Goal: Transaction & Acquisition: Purchase product/service

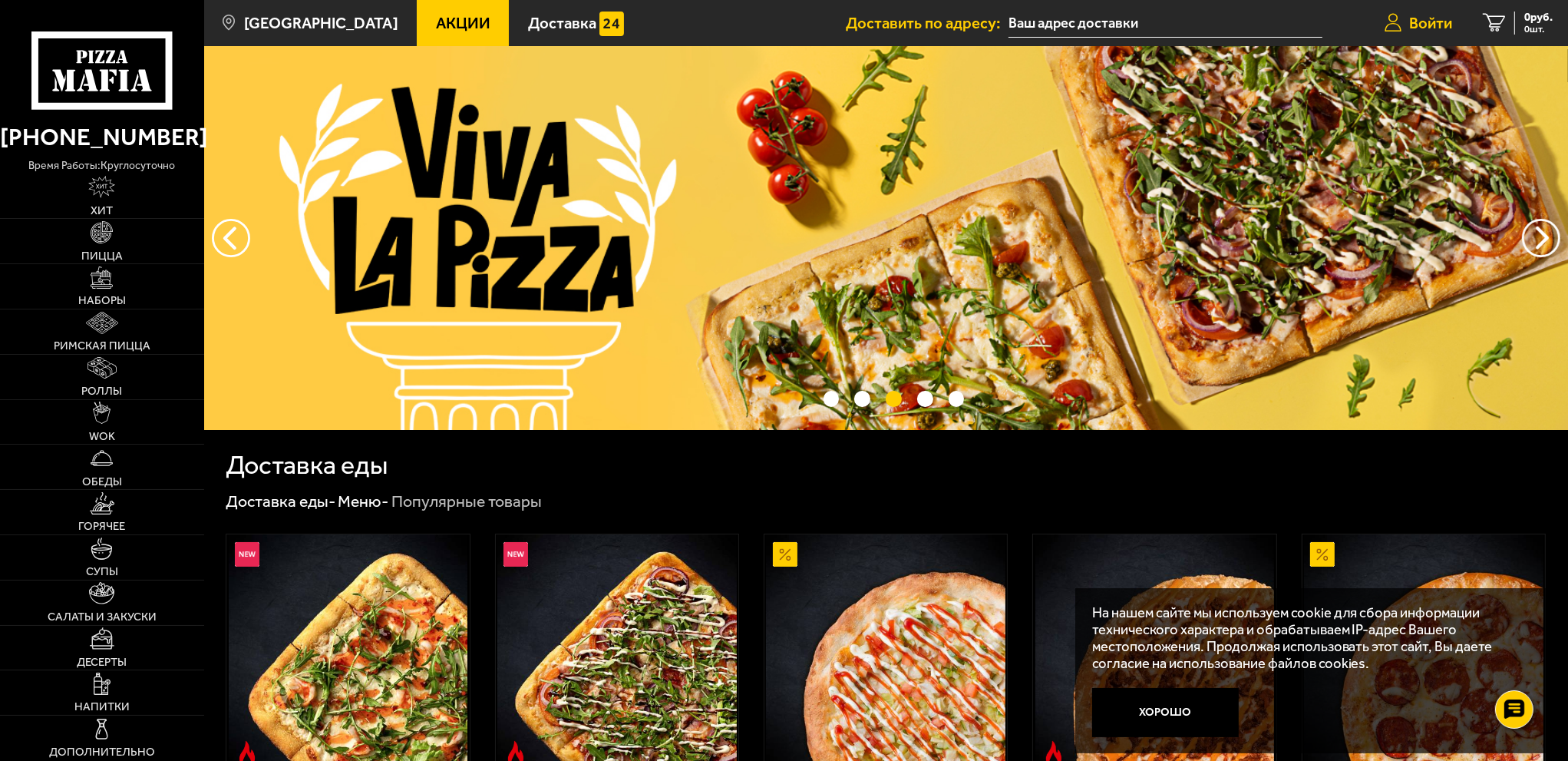
click at [1455, 27] on link "Войти" at bounding box center [1418, 23] width 98 height 46
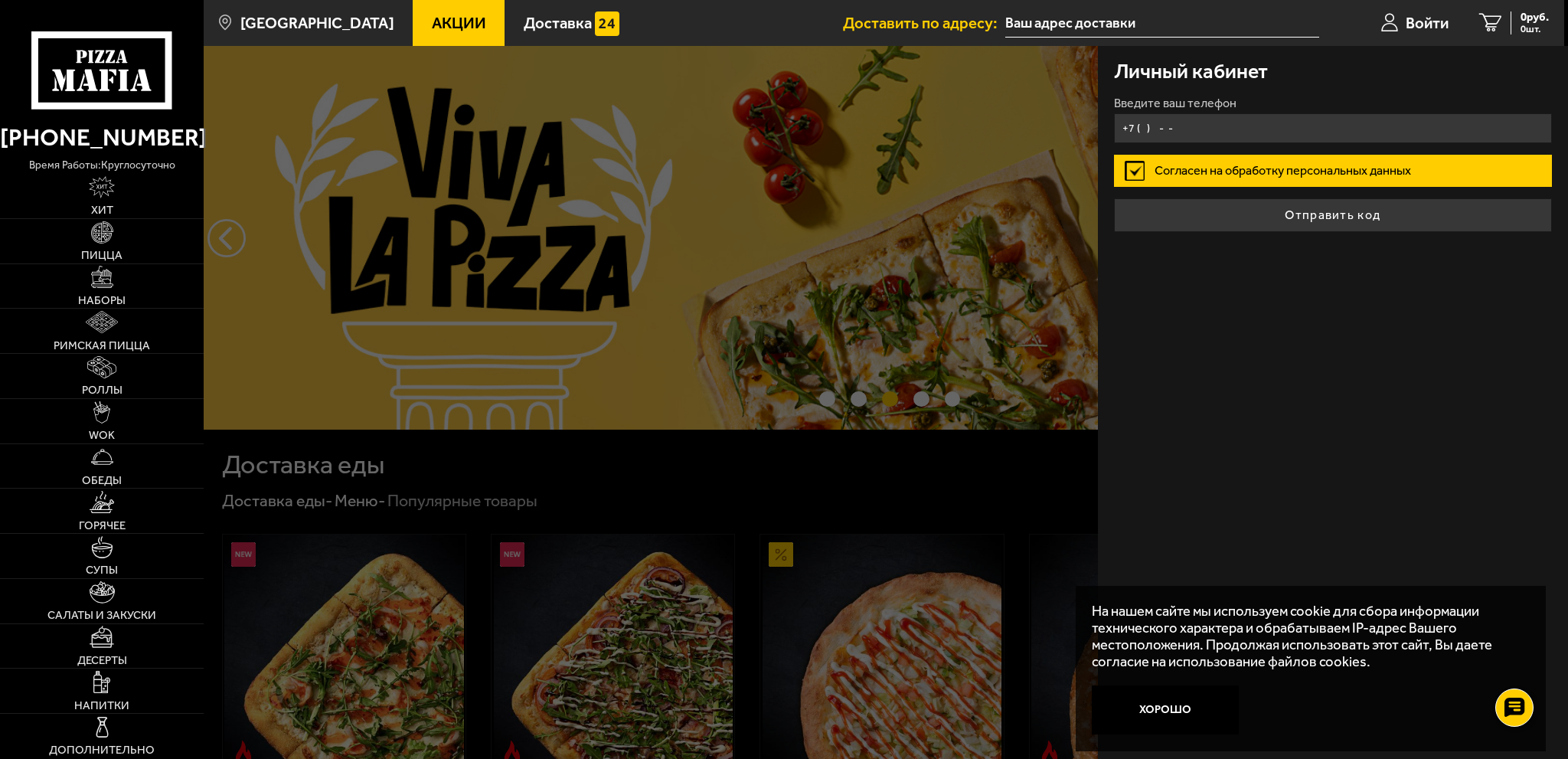
click at [1191, 137] on input "+7 ( ) - -" at bounding box center [1333, 128] width 438 height 30
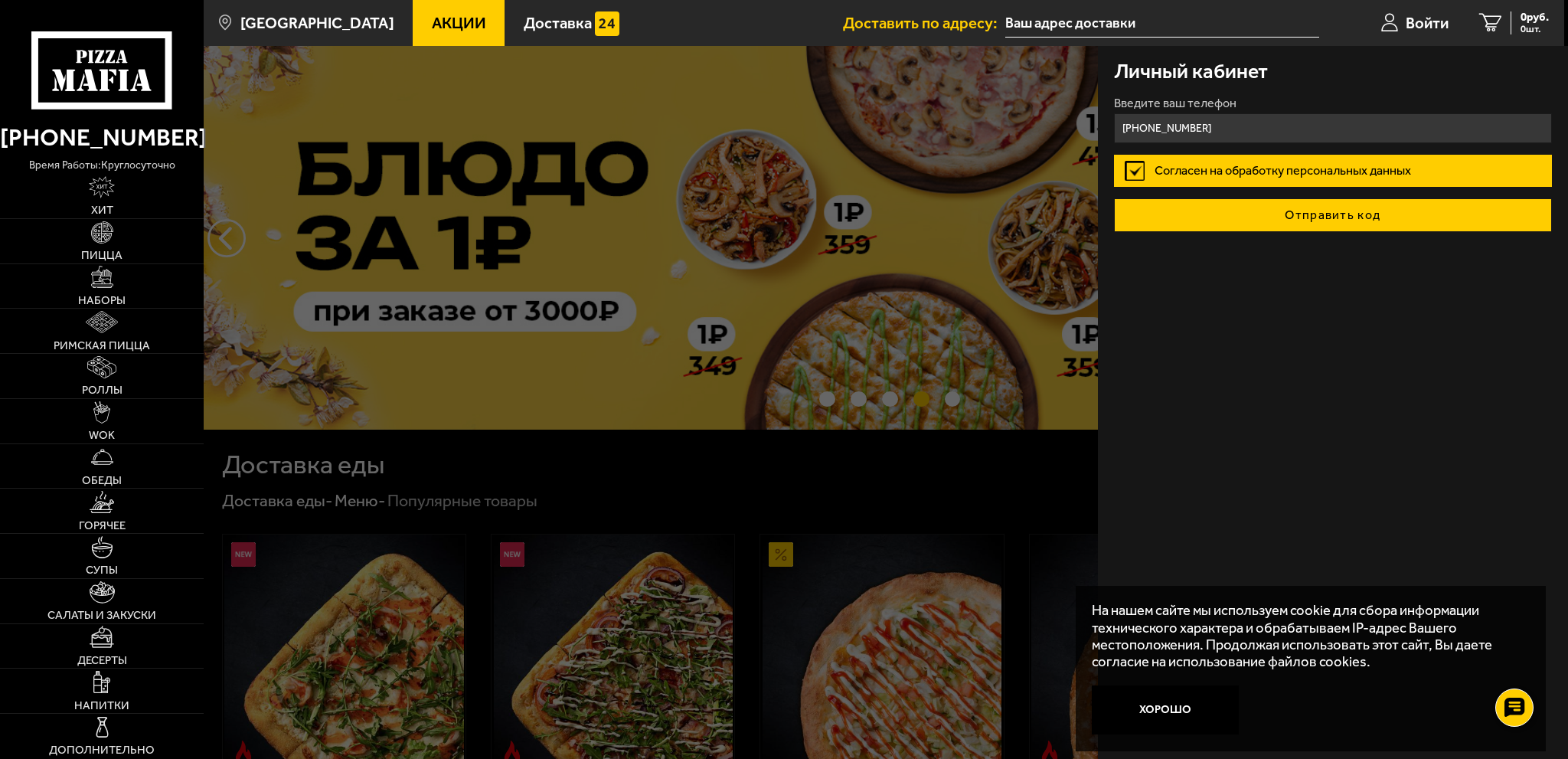
type input "[PHONE_NUMBER]"
click at [1213, 207] on button "Отправить код" at bounding box center [1333, 215] width 438 height 33
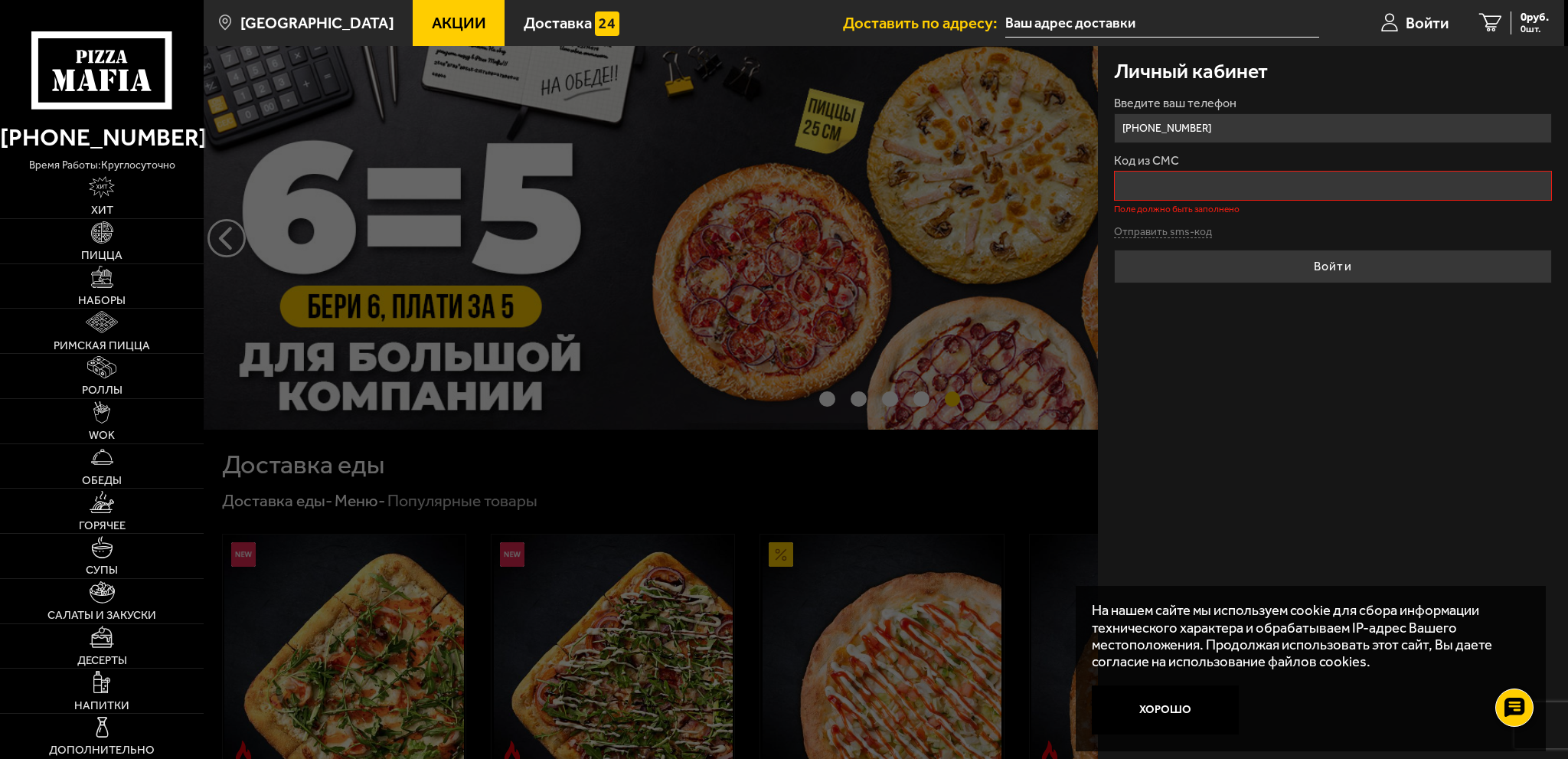
click at [509, 239] on div at bounding box center [988, 425] width 1568 height 759
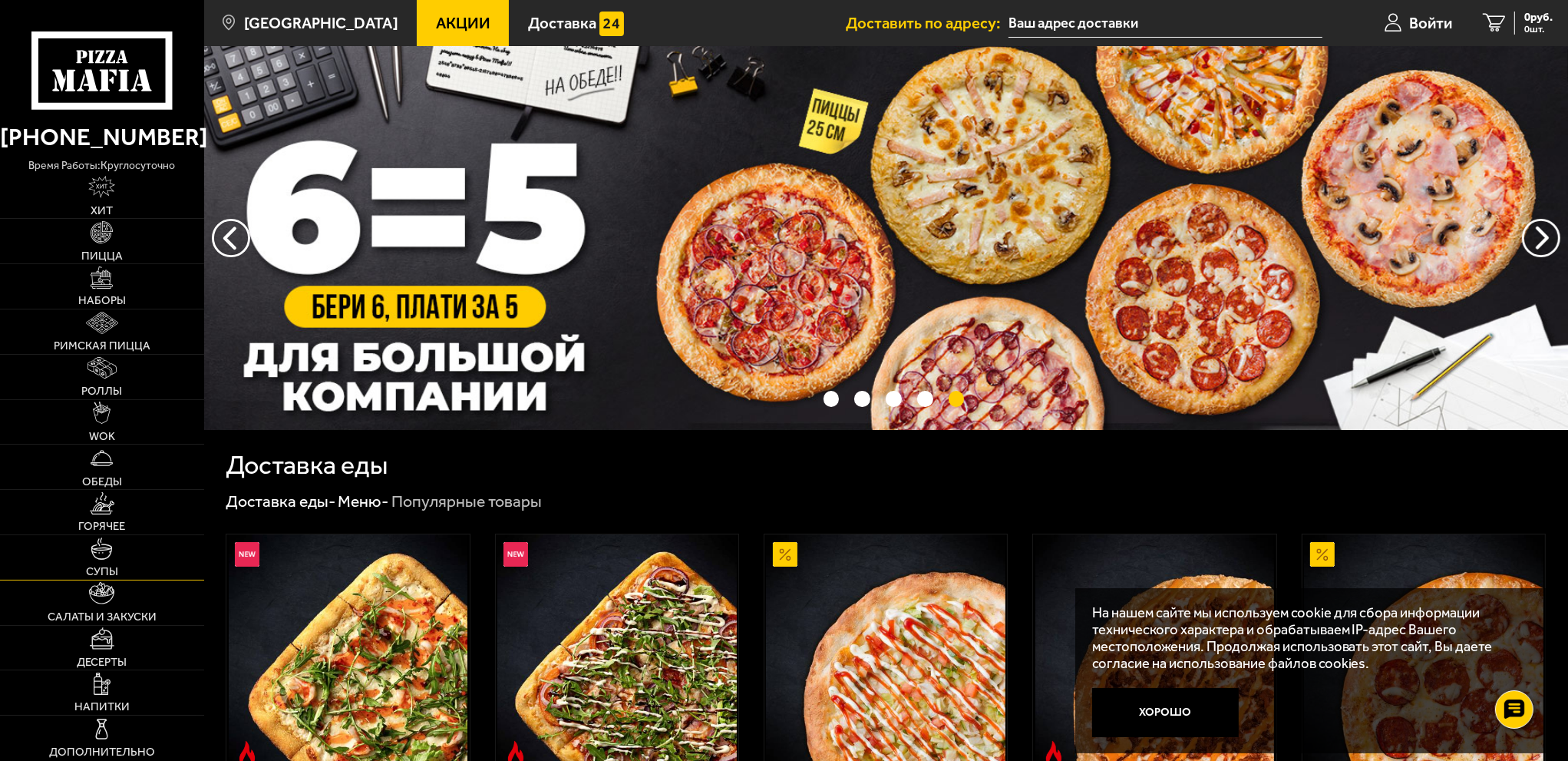
click at [99, 547] on img at bounding box center [102, 548] width 23 height 23
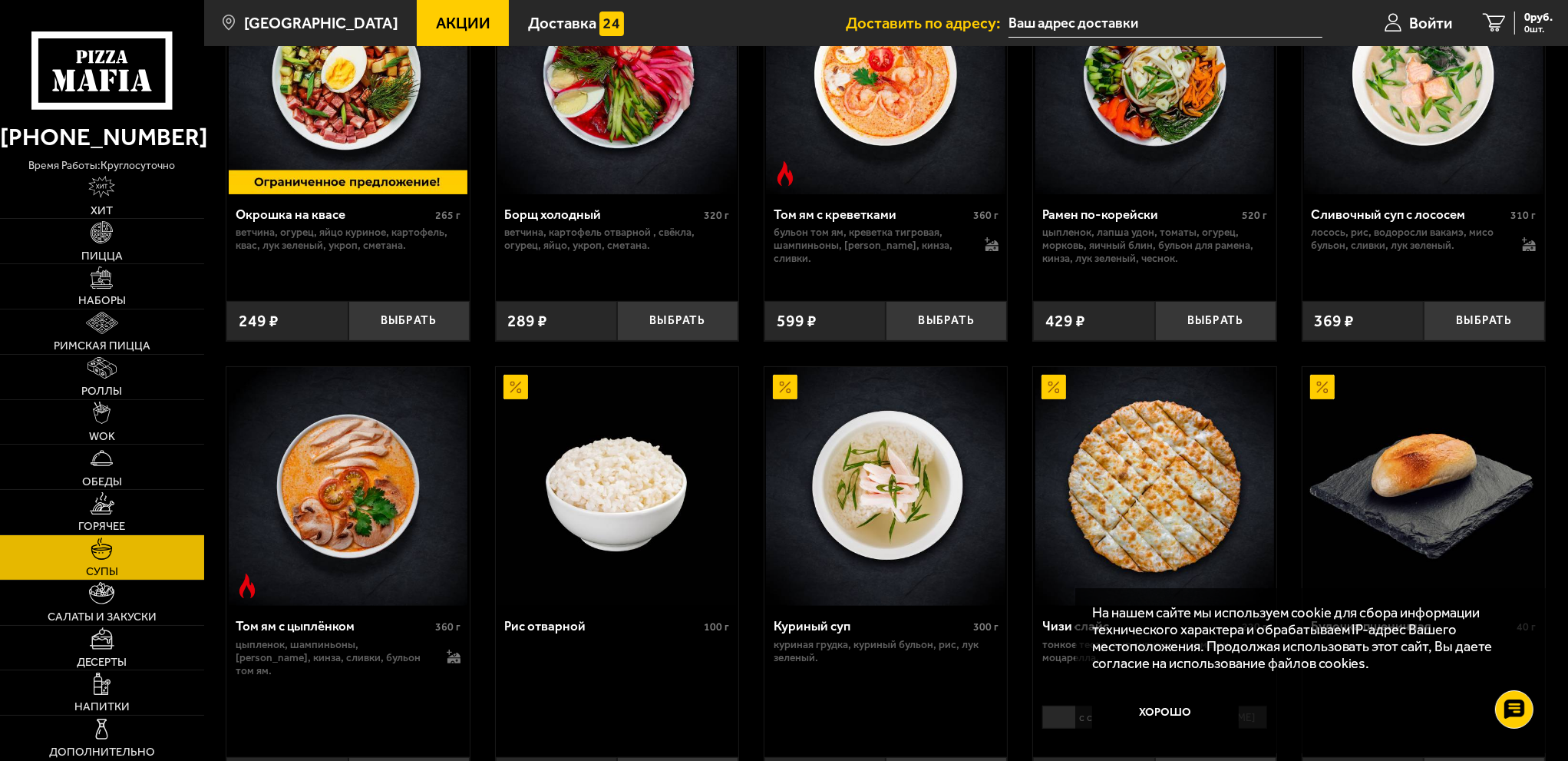
scroll to position [577, 0]
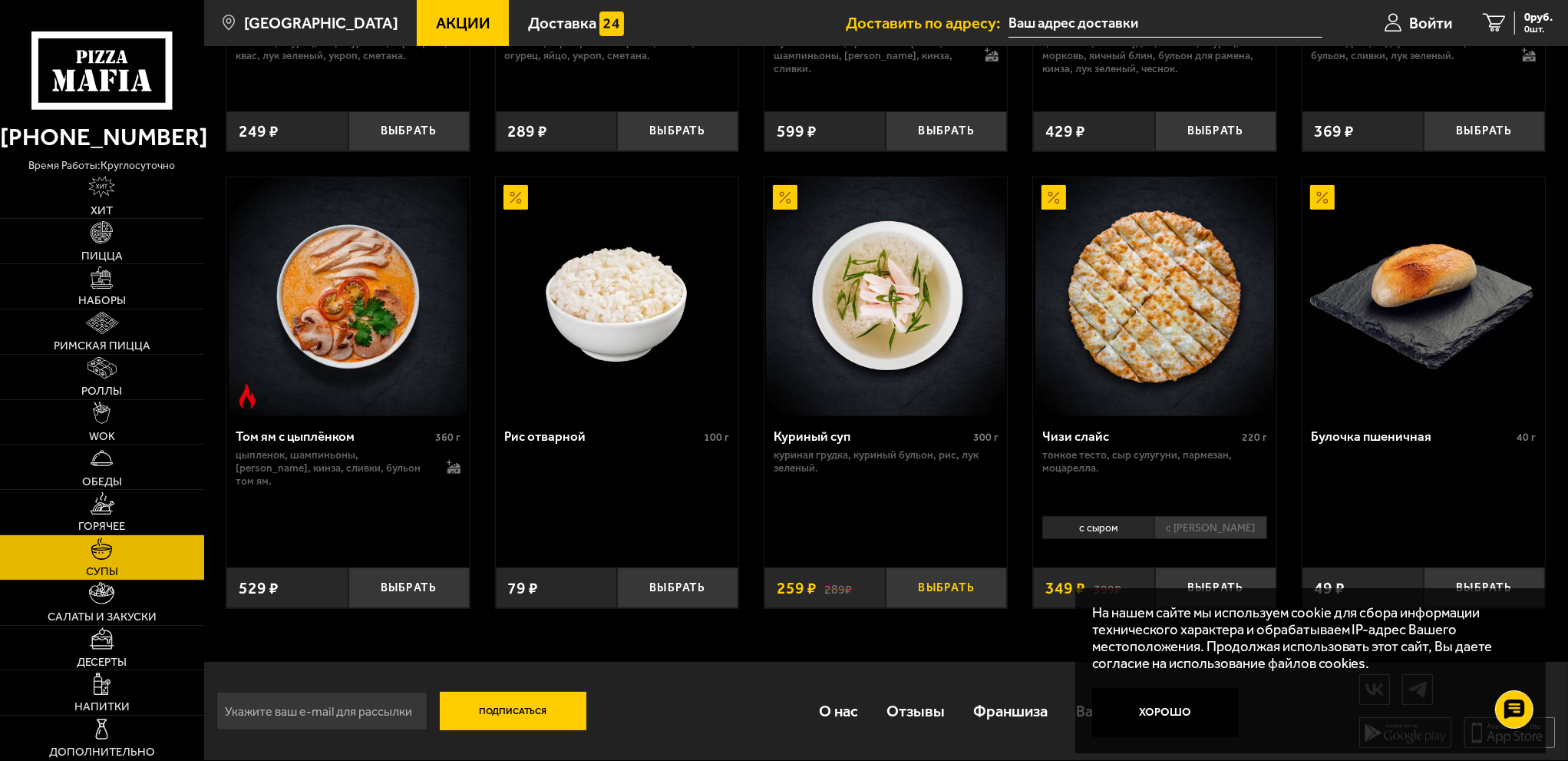
click at [965, 588] on button "Выбрать" at bounding box center [946, 587] width 121 height 40
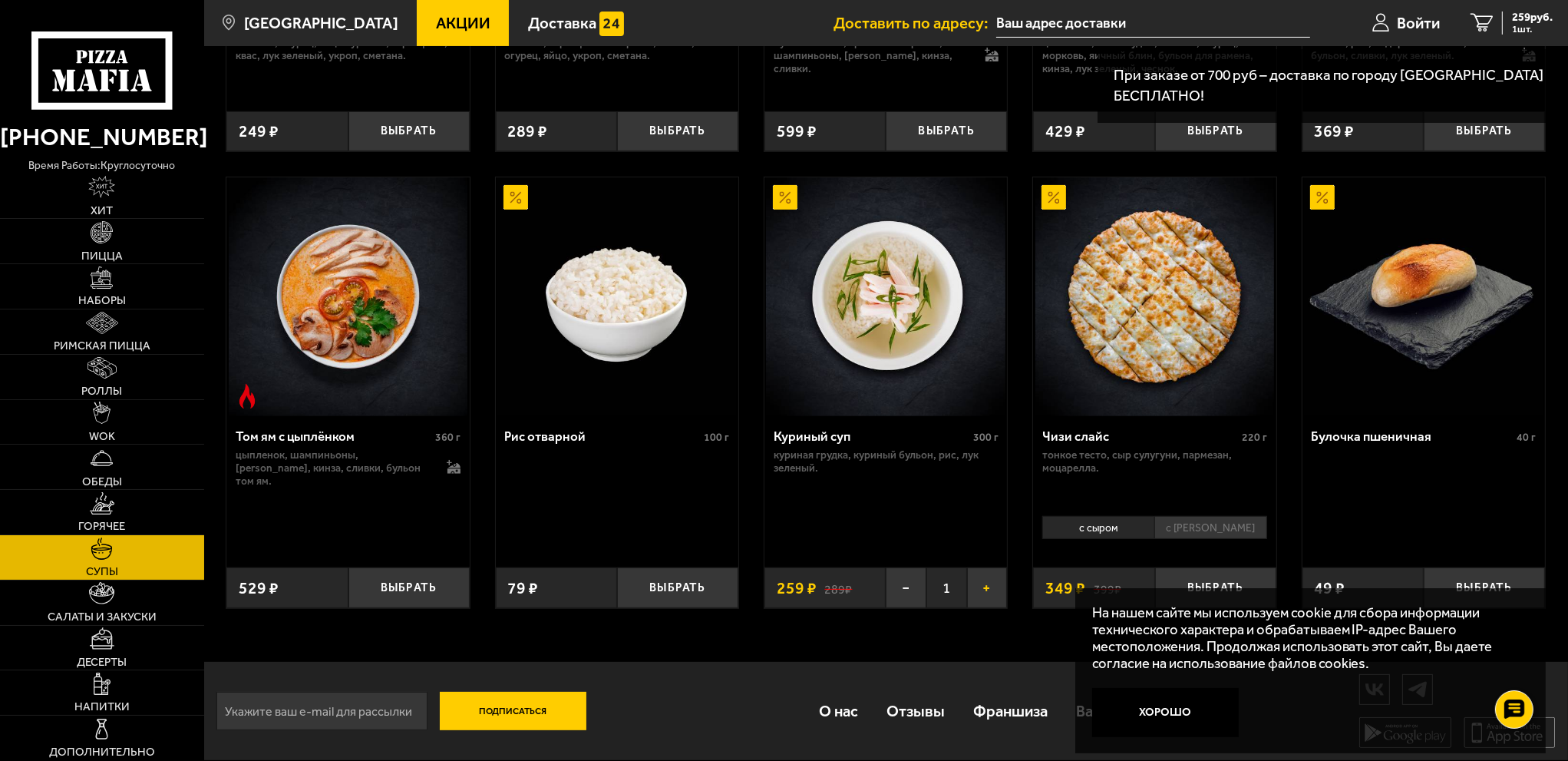
click at [998, 597] on button "+" at bounding box center [987, 587] width 41 height 40
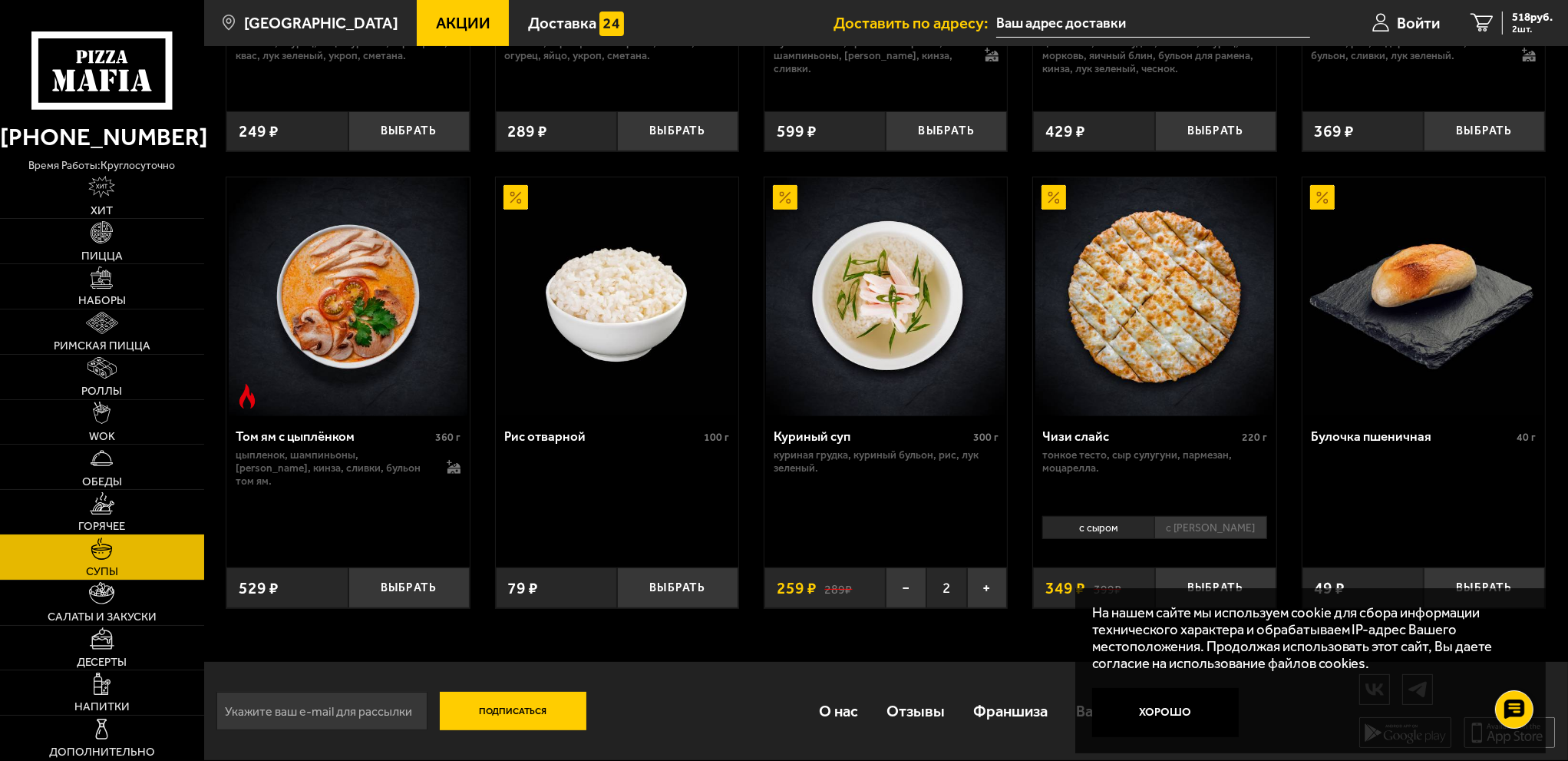
click at [112, 514] on img at bounding box center [102, 503] width 24 height 23
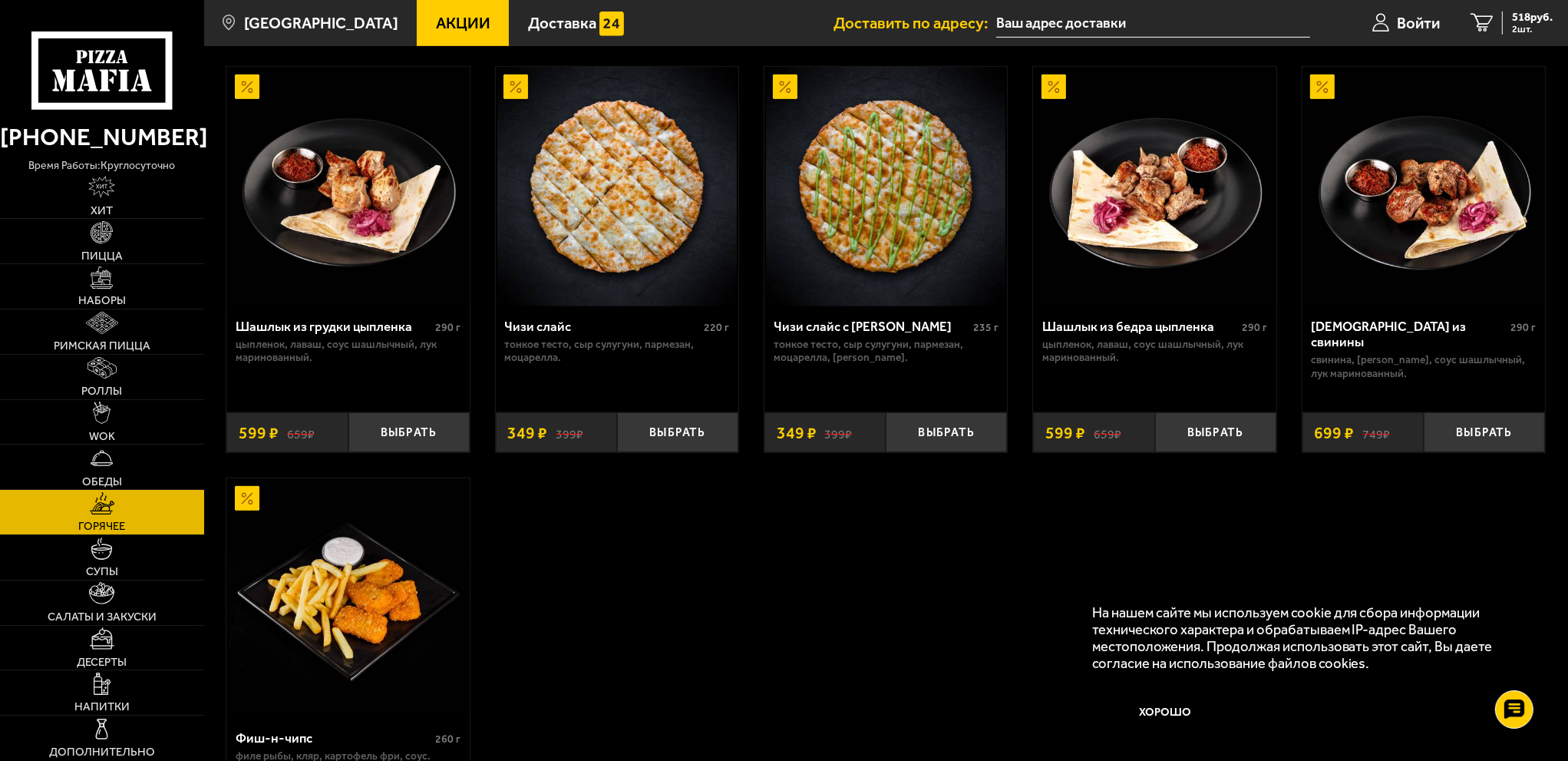
scroll to position [1075, 0]
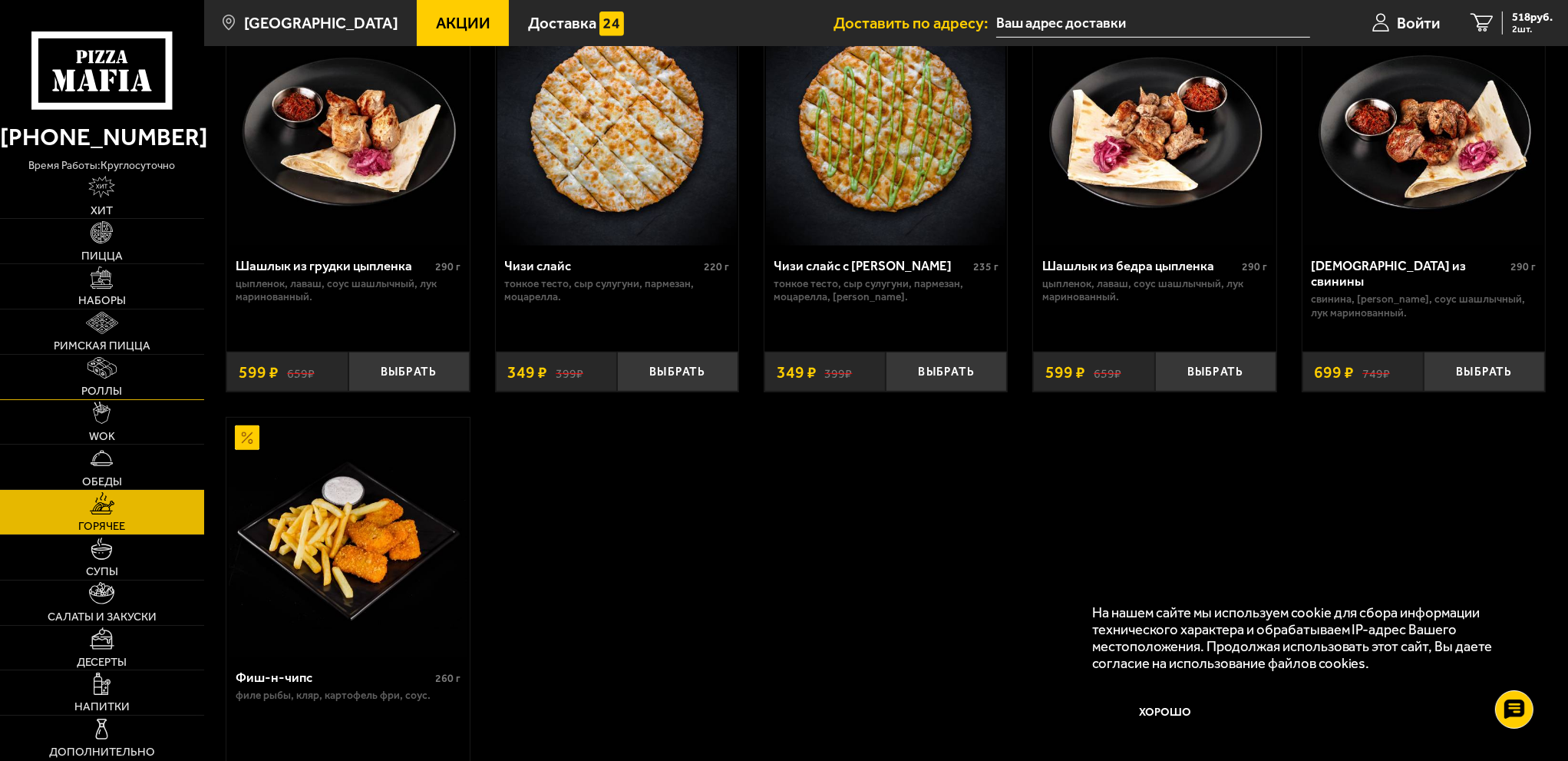
click at [120, 383] on link "Роллы" at bounding box center [102, 376] width 204 height 44
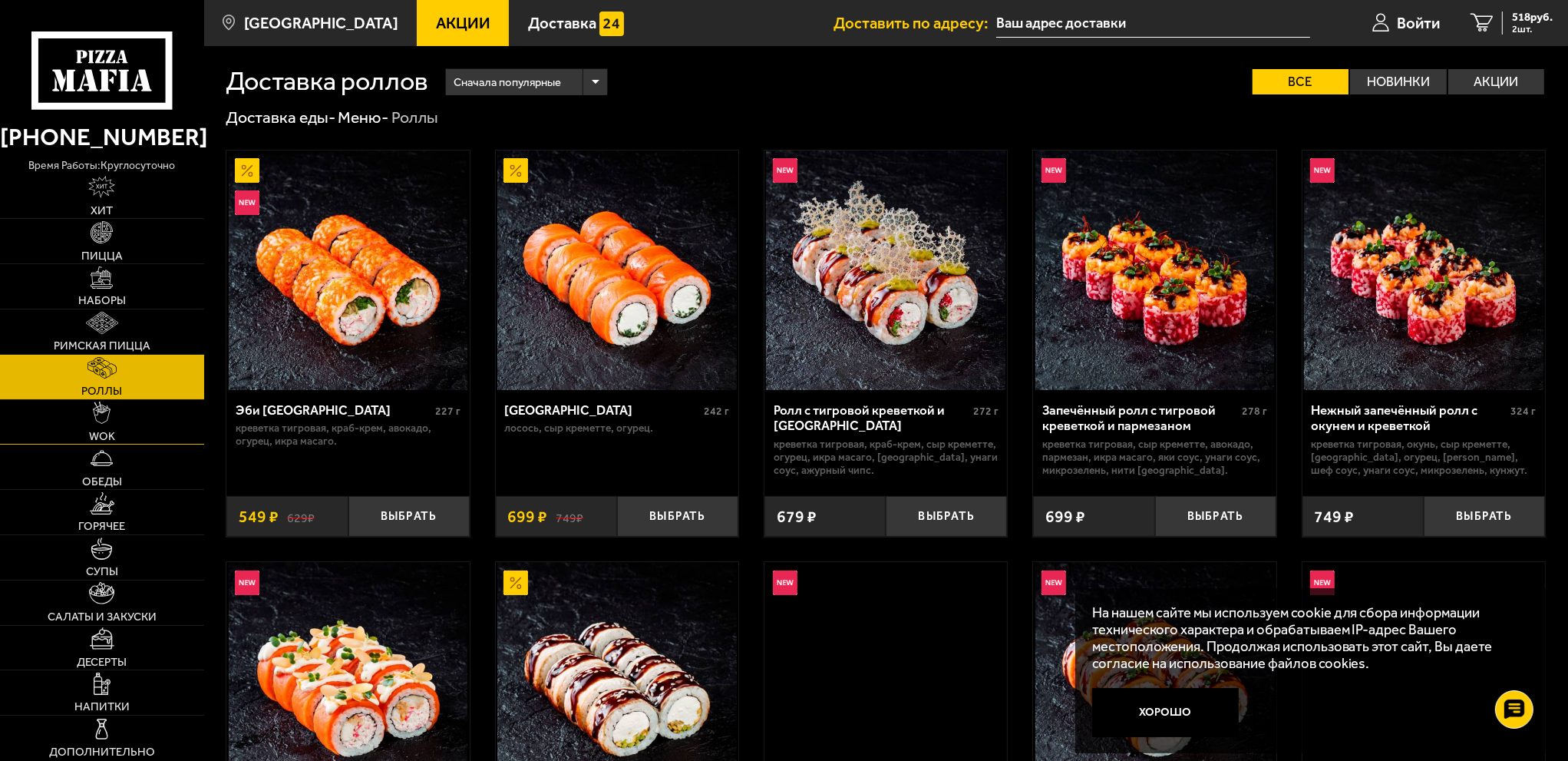
click at [112, 419] on link "WOK" at bounding box center [102, 421] width 204 height 44
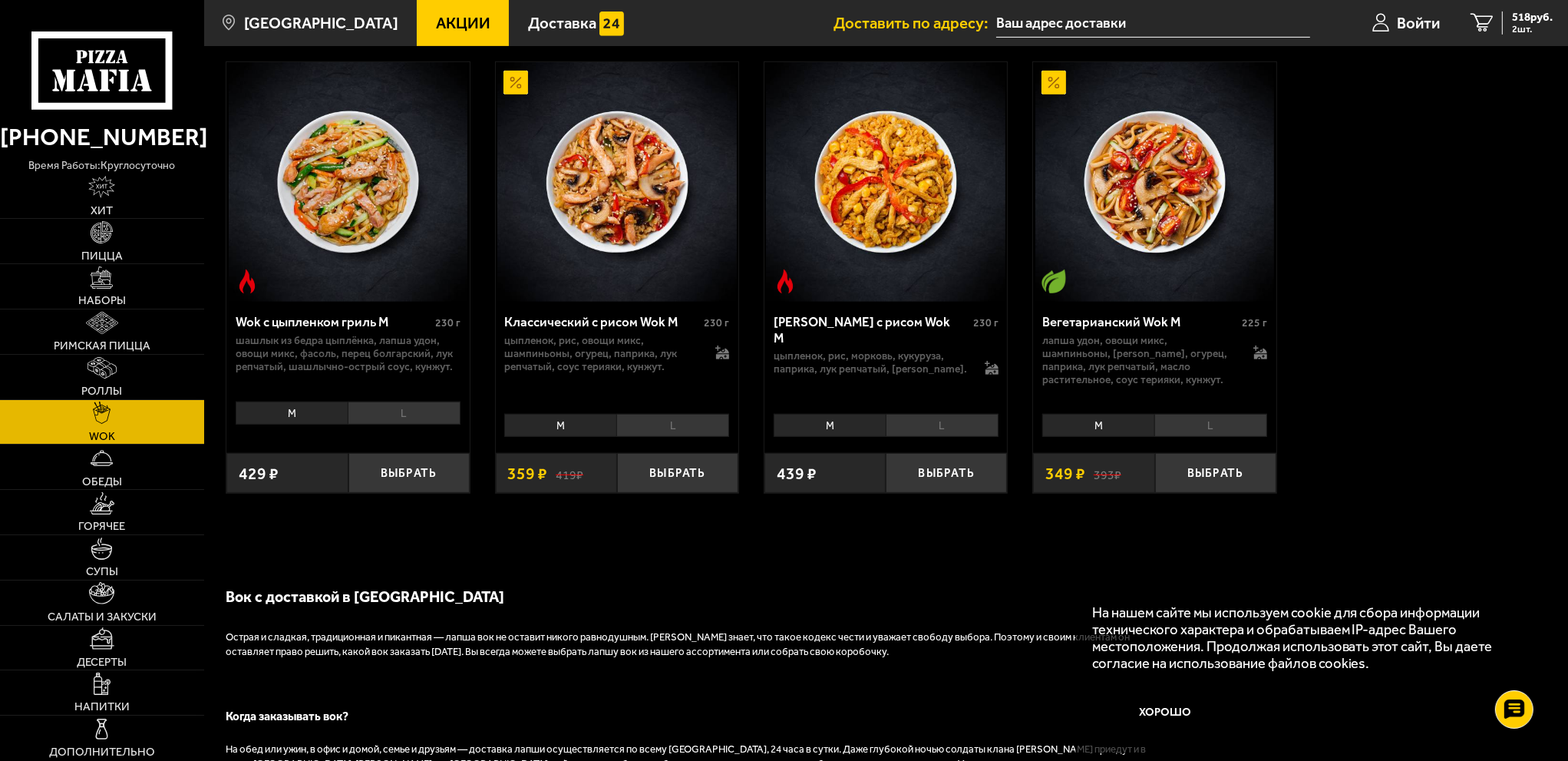
scroll to position [998, 0]
click at [938, 475] on button "Выбрать" at bounding box center [946, 472] width 121 height 40
click at [1524, 8] on link "3 957 руб. 3 шт." at bounding box center [1510, 23] width 113 height 46
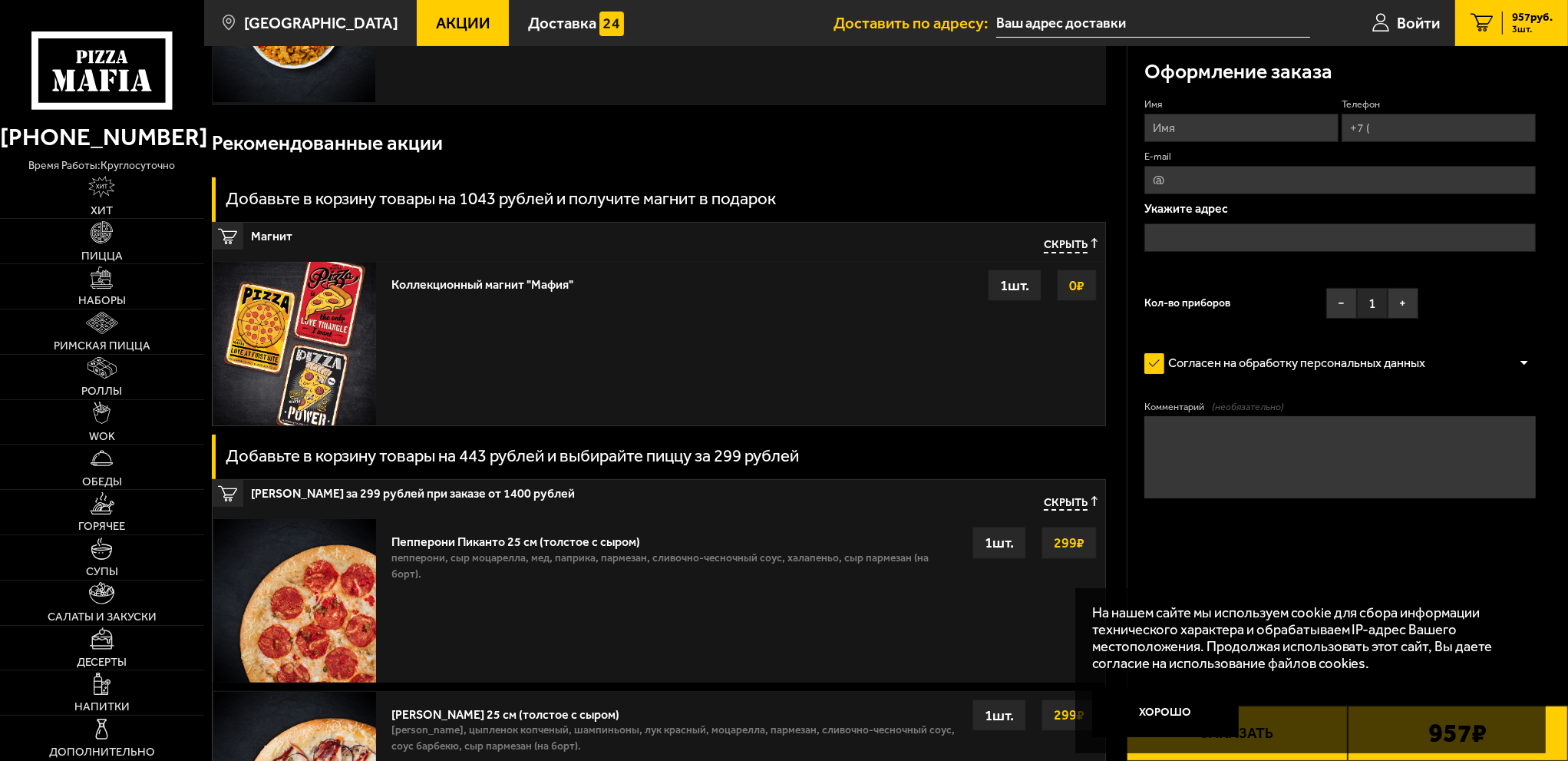
scroll to position [384, 0]
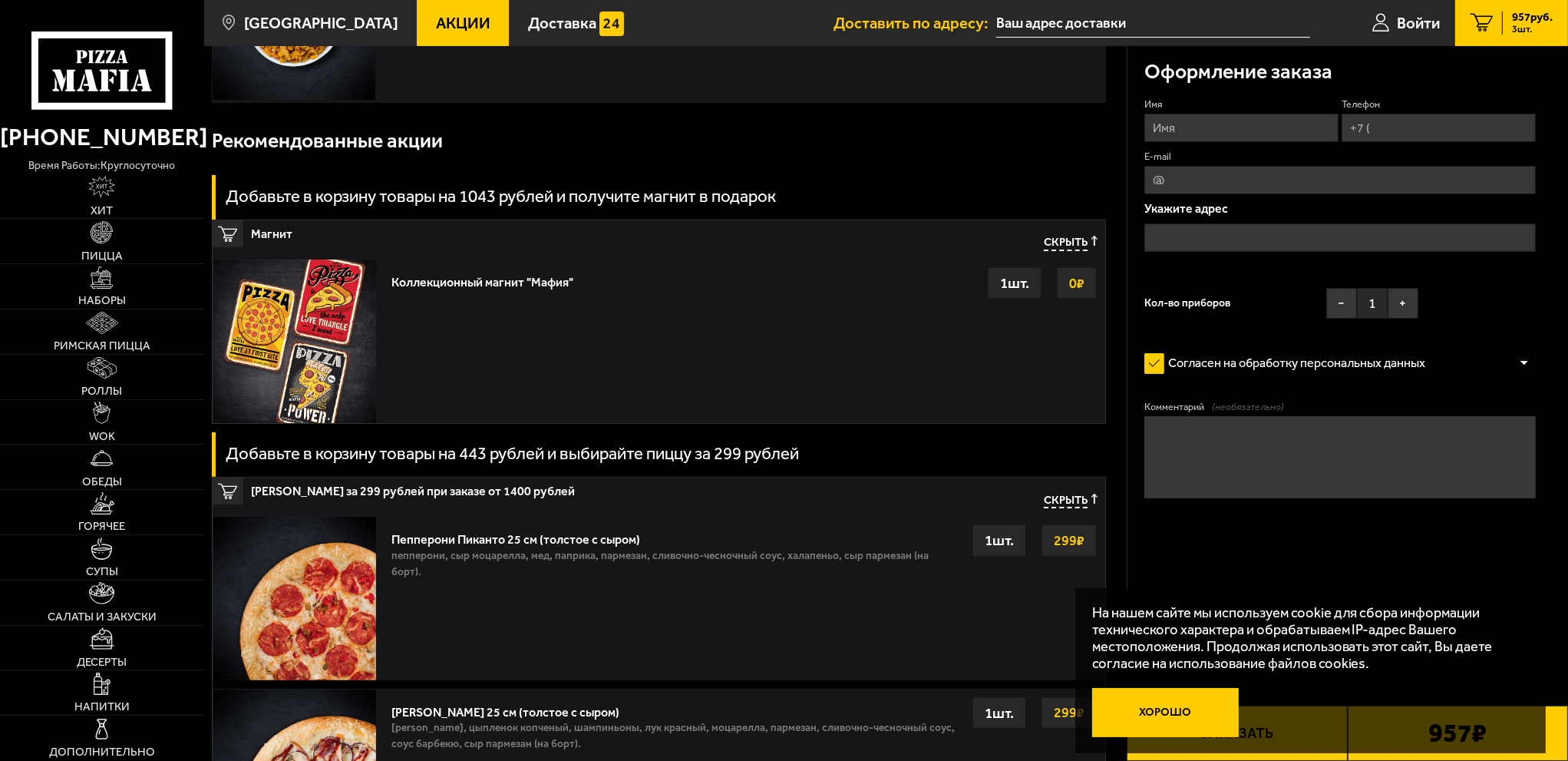
click at [1167, 702] on button "Хорошо" at bounding box center [1165, 712] width 148 height 49
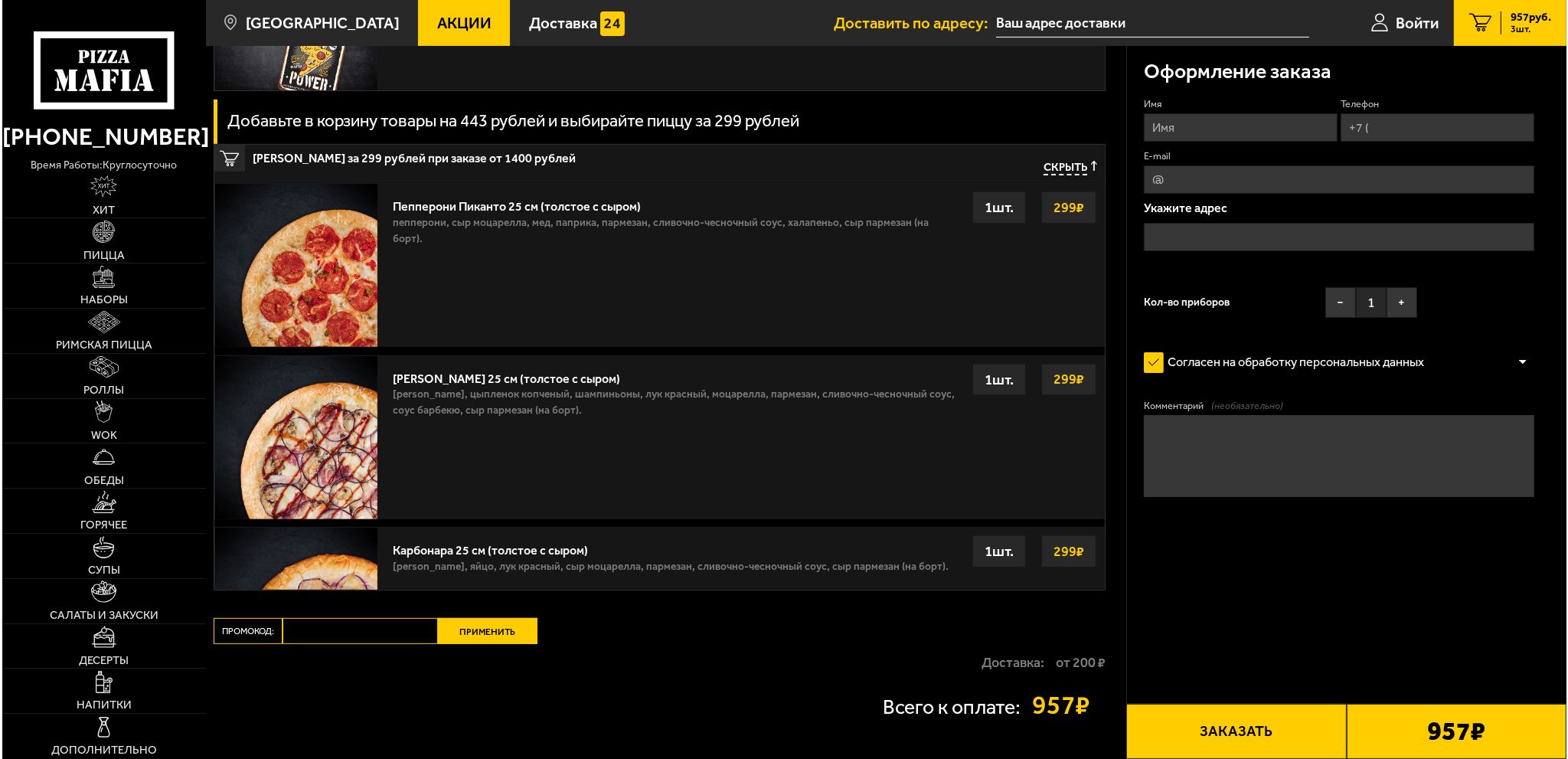
scroll to position [766, 0]
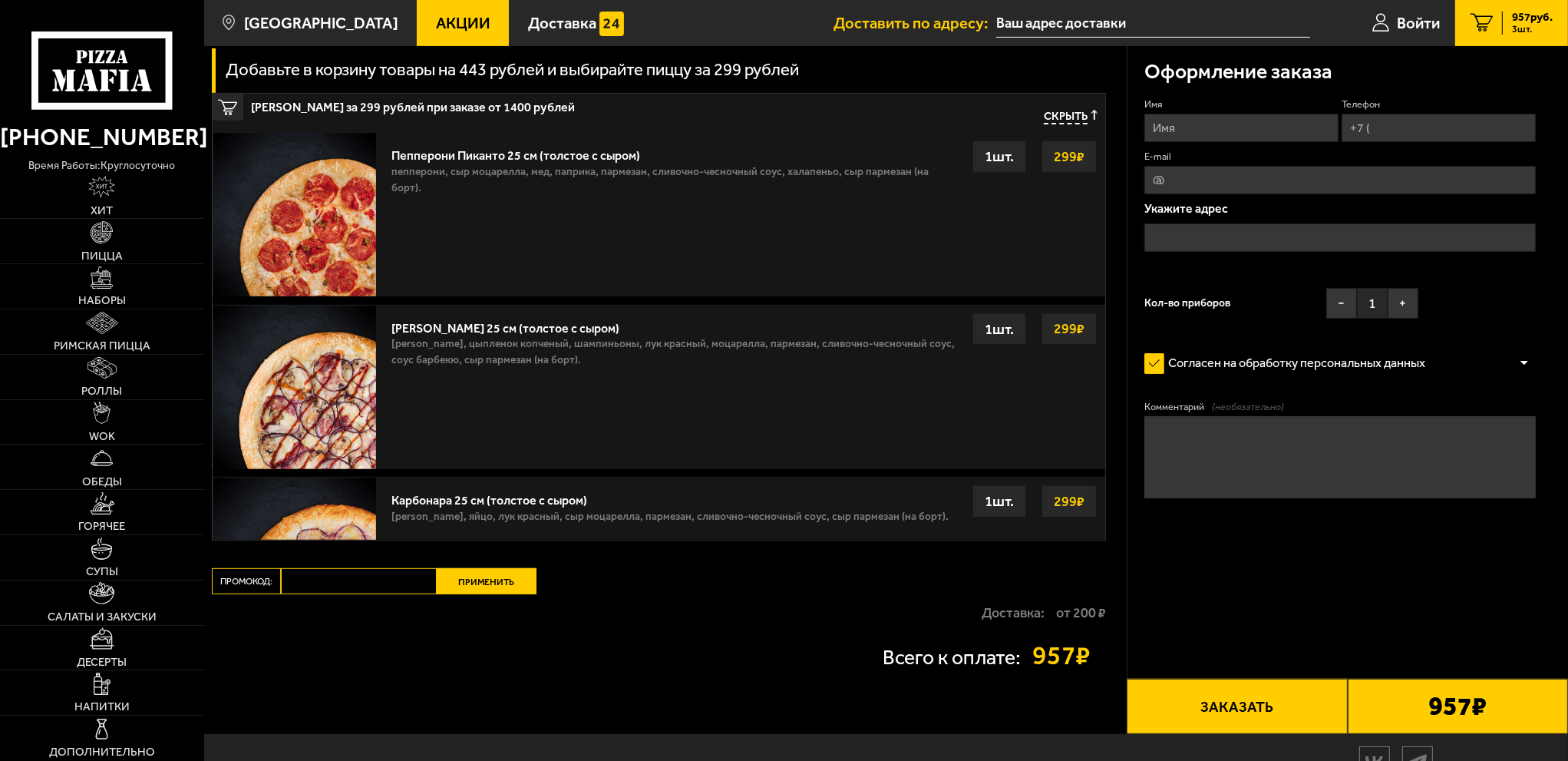
click at [1195, 126] on input "Имя" at bounding box center [1241, 128] width 194 height 28
type input "[PERSON_NAME]"
click at [1219, 234] on input "text" at bounding box center [1340, 238] width 392 height 28
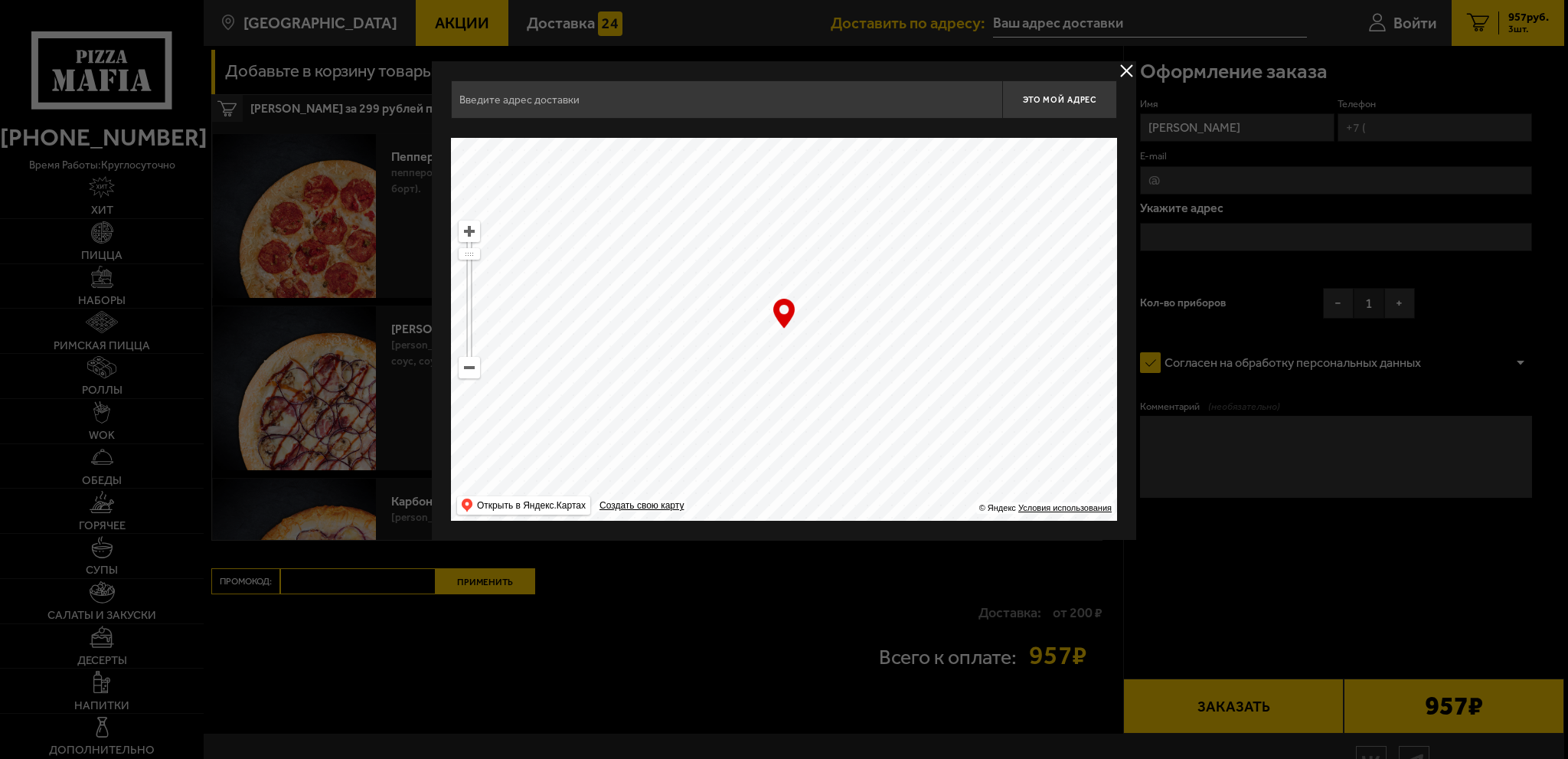
drag, startPoint x: 1033, startPoint y: 223, endPoint x: 490, endPoint y: 404, distance: 572.4
click at [490, 404] on ymaps at bounding box center [784, 330] width 666 height 383
type input "[STREET_ADDRESS]"
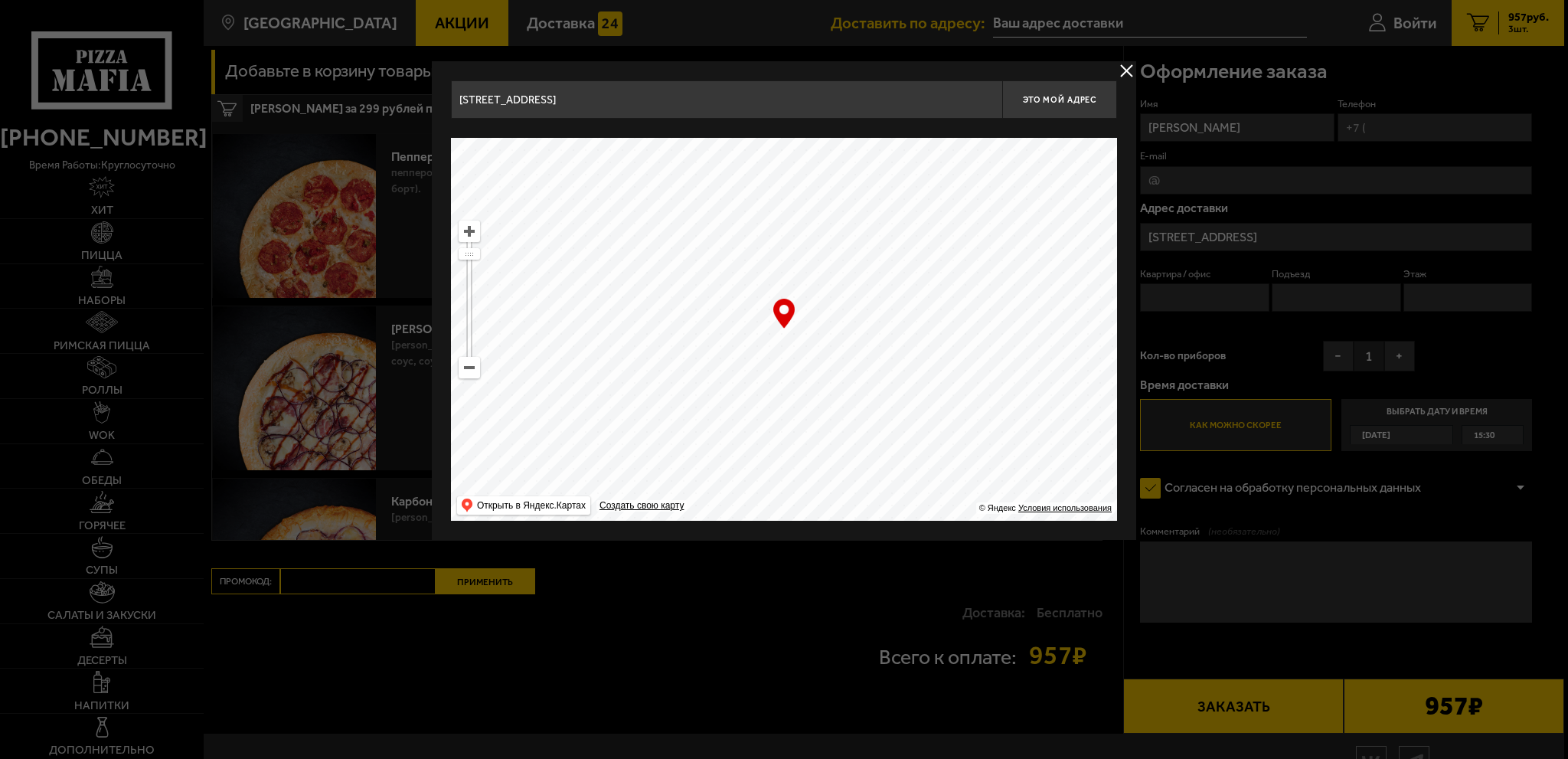
drag, startPoint x: 1087, startPoint y: 256, endPoint x: 937, endPoint y: 321, distance: 163.5
click at [937, 321] on ymaps at bounding box center [784, 330] width 666 height 383
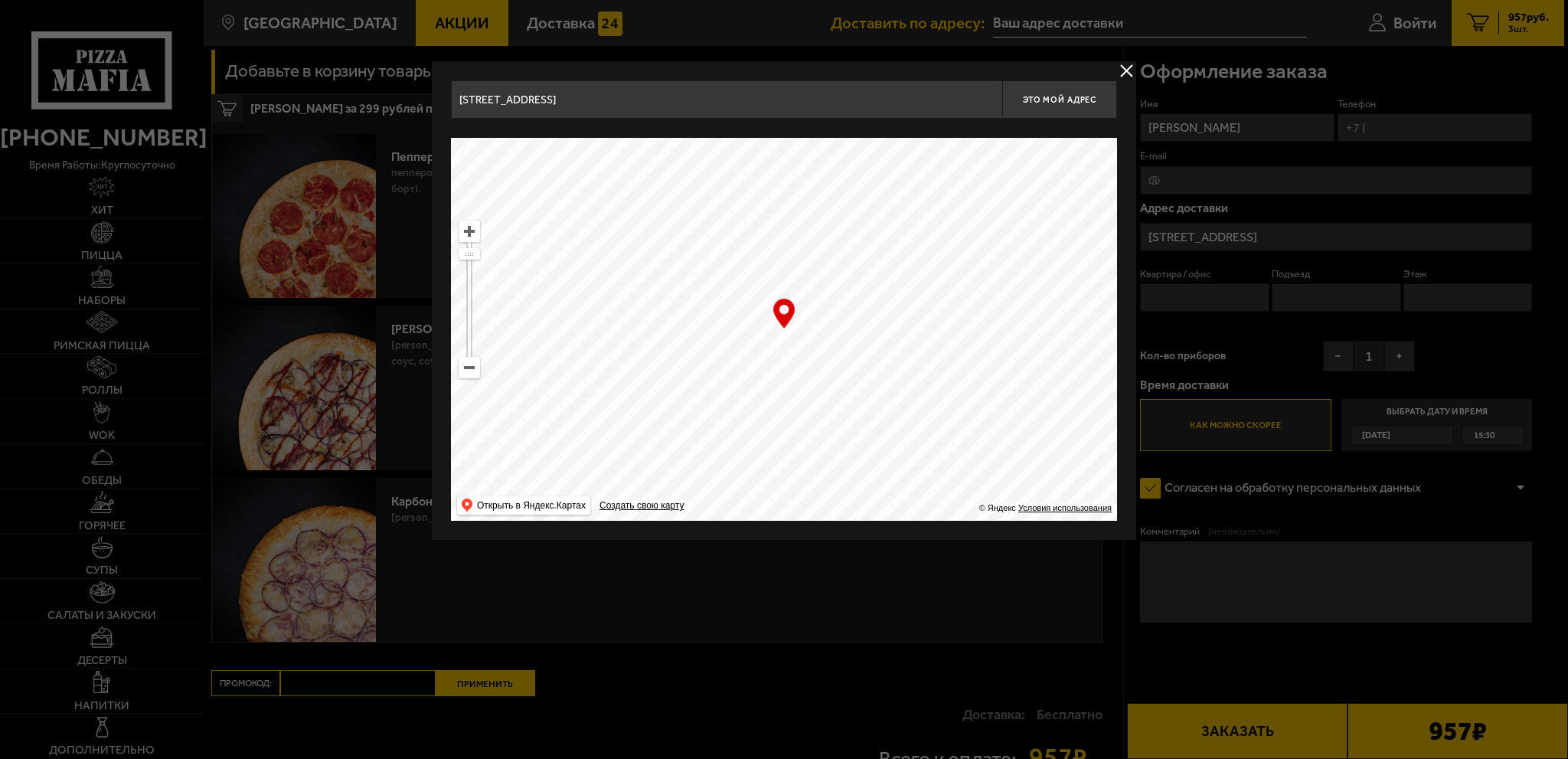
type input "[STREET_ADDRESS]"
click at [469, 373] on ymaps at bounding box center [469, 368] width 20 height 20
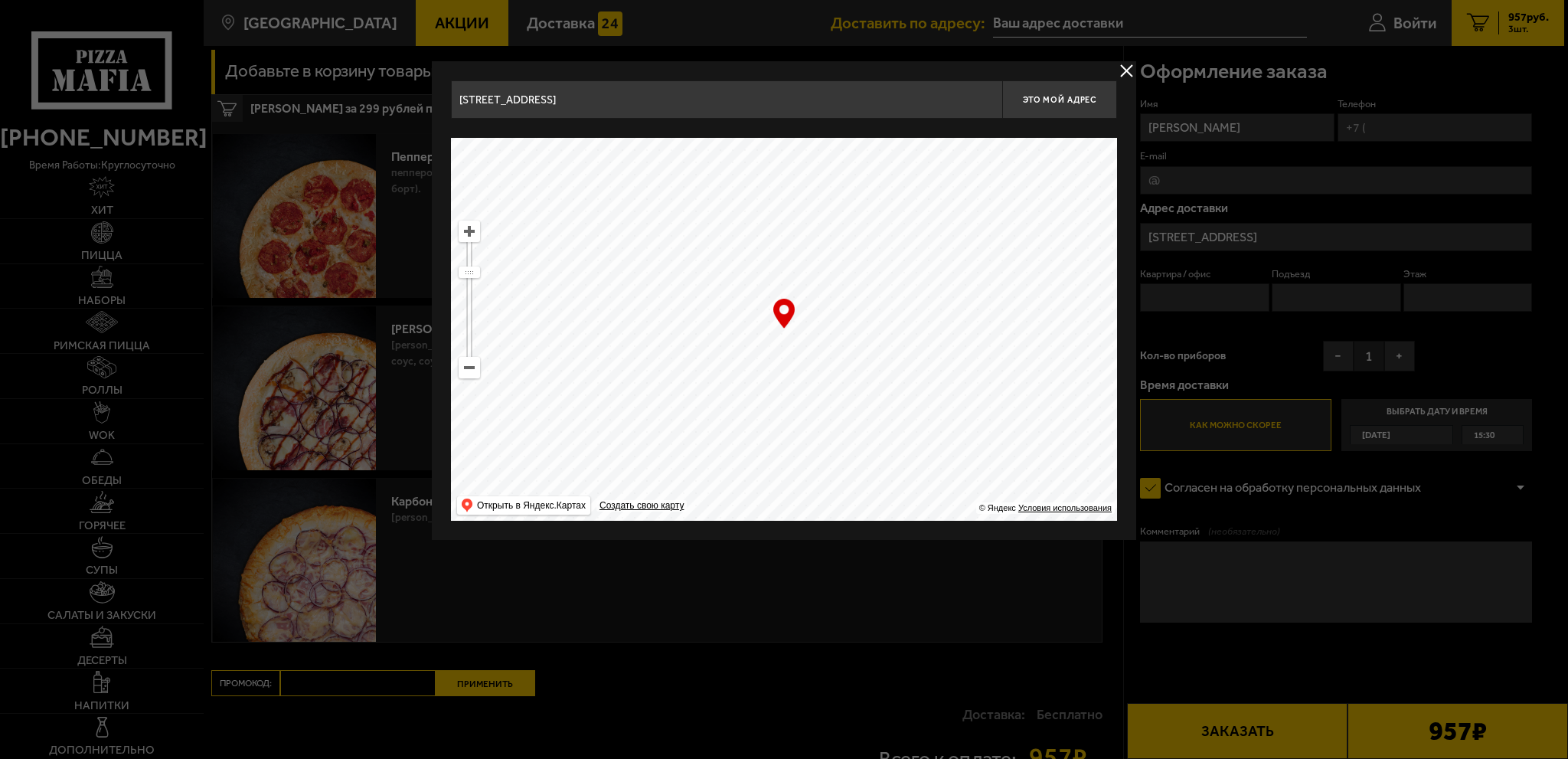
click at [469, 372] on ymaps at bounding box center [469, 368] width 20 height 20
drag, startPoint x: 978, startPoint y: 274, endPoint x: 623, endPoint y: 435, distance: 389.8
click at [621, 447] on ymaps at bounding box center [784, 330] width 666 height 383
drag, startPoint x: 922, startPoint y: 328, endPoint x: 868, endPoint y: 464, distance: 146.3
click at [868, 464] on ymaps at bounding box center [784, 330] width 666 height 383
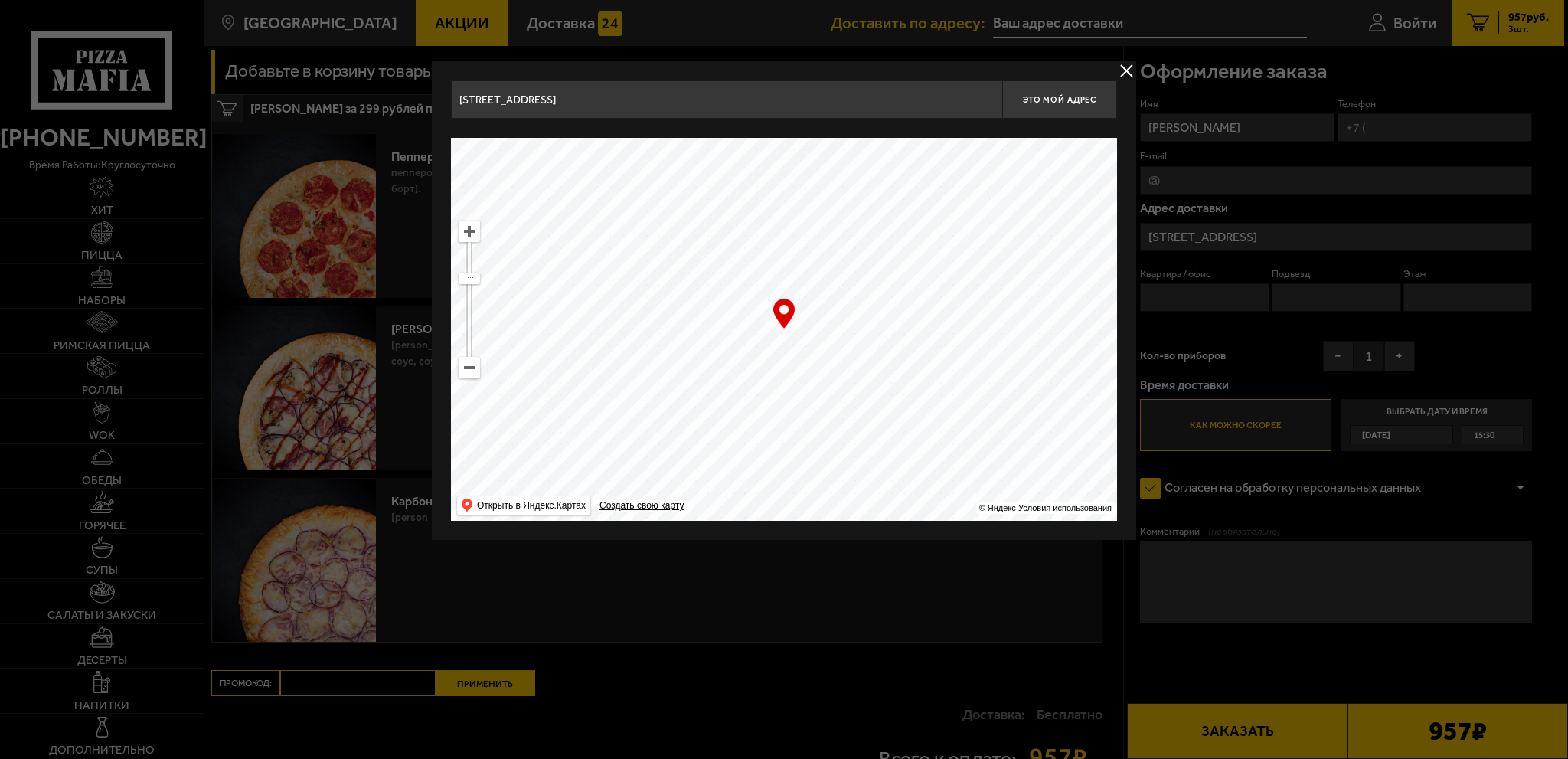
type input "[STREET_ADDRESS][PERSON_NAME]"
click at [464, 231] on ymaps at bounding box center [469, 231] width 20 height 20
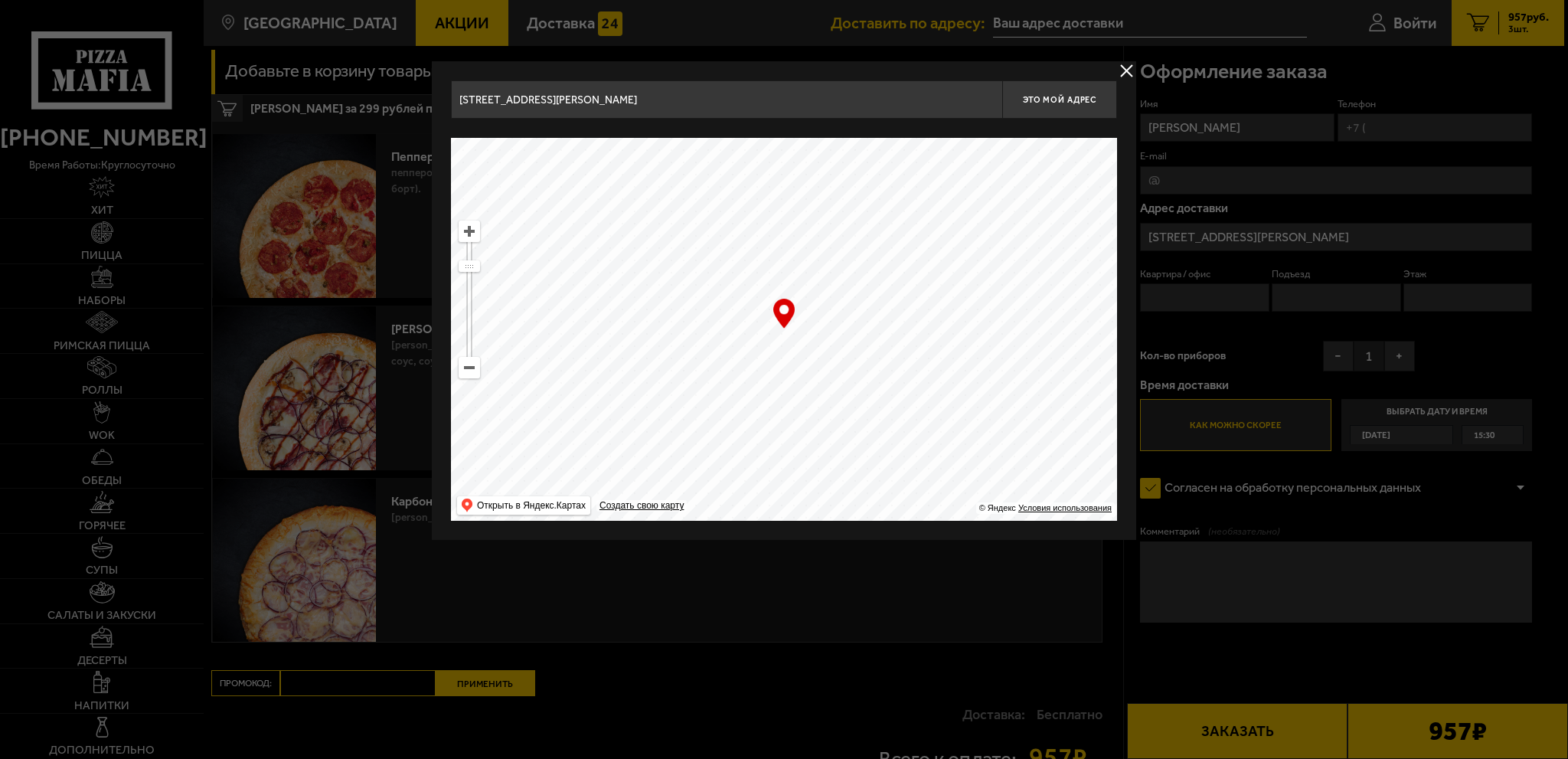
click at [466, 226] on ymaps at bounding box center [469, 231] width 20 height 20
drag, startPoint x: 875, startPoint y: 284, endPoint x: 925, endPoint y: 426, distance: 150.5
click at [925, 426] on ymaps at bounding box center [784, 330] width 666 height 383
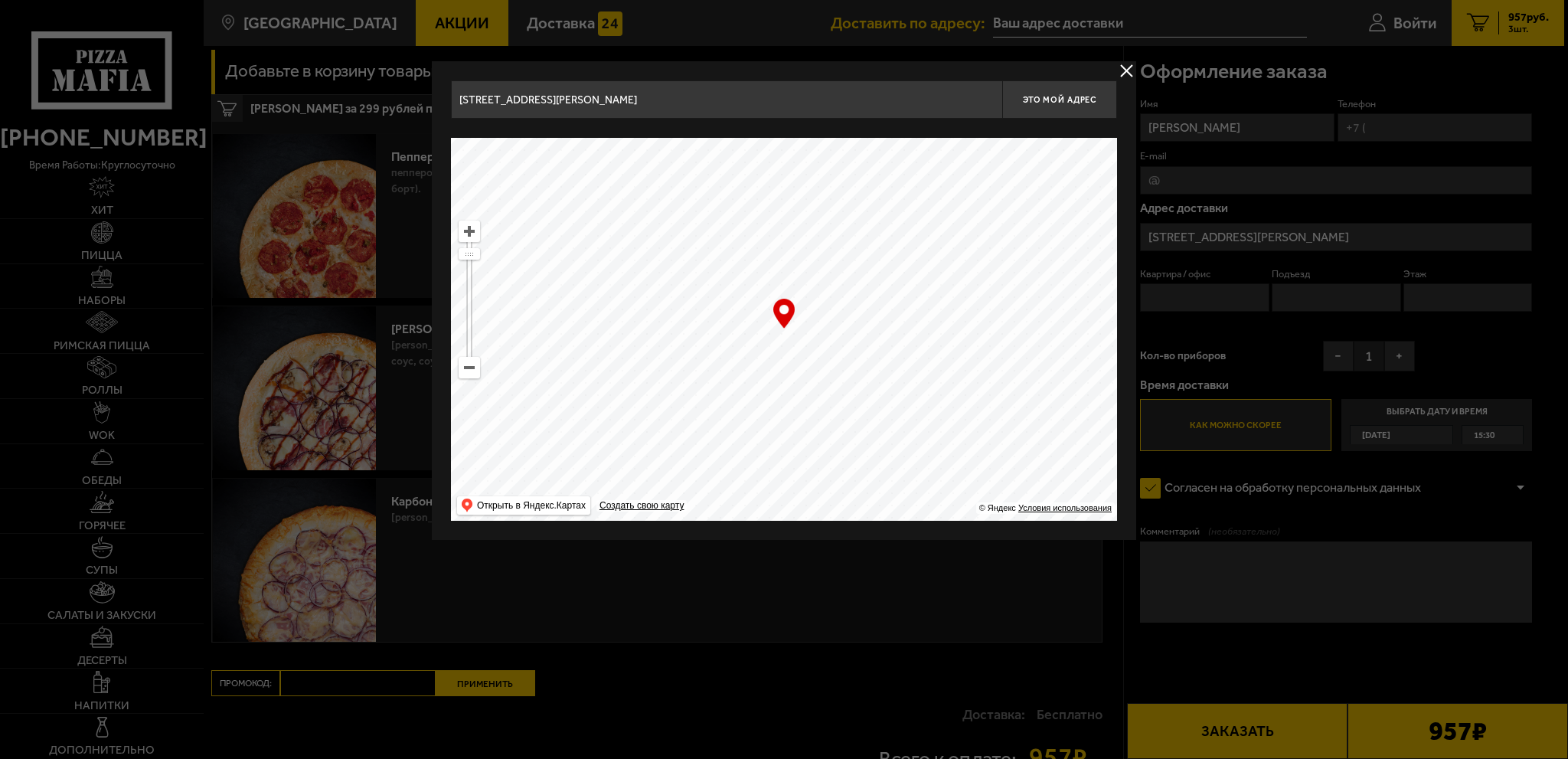
type input "[STREET_ADDRESS]"
click at [479, 230] on ymaps at bounding box center [469, 231] width 22 height 22
click at [479, 230] on ymaps at bounding box center [469, 231] width 22 height 22
click at [873, 345] on ymaps at bounding box center [784, 330] width 666 height 383
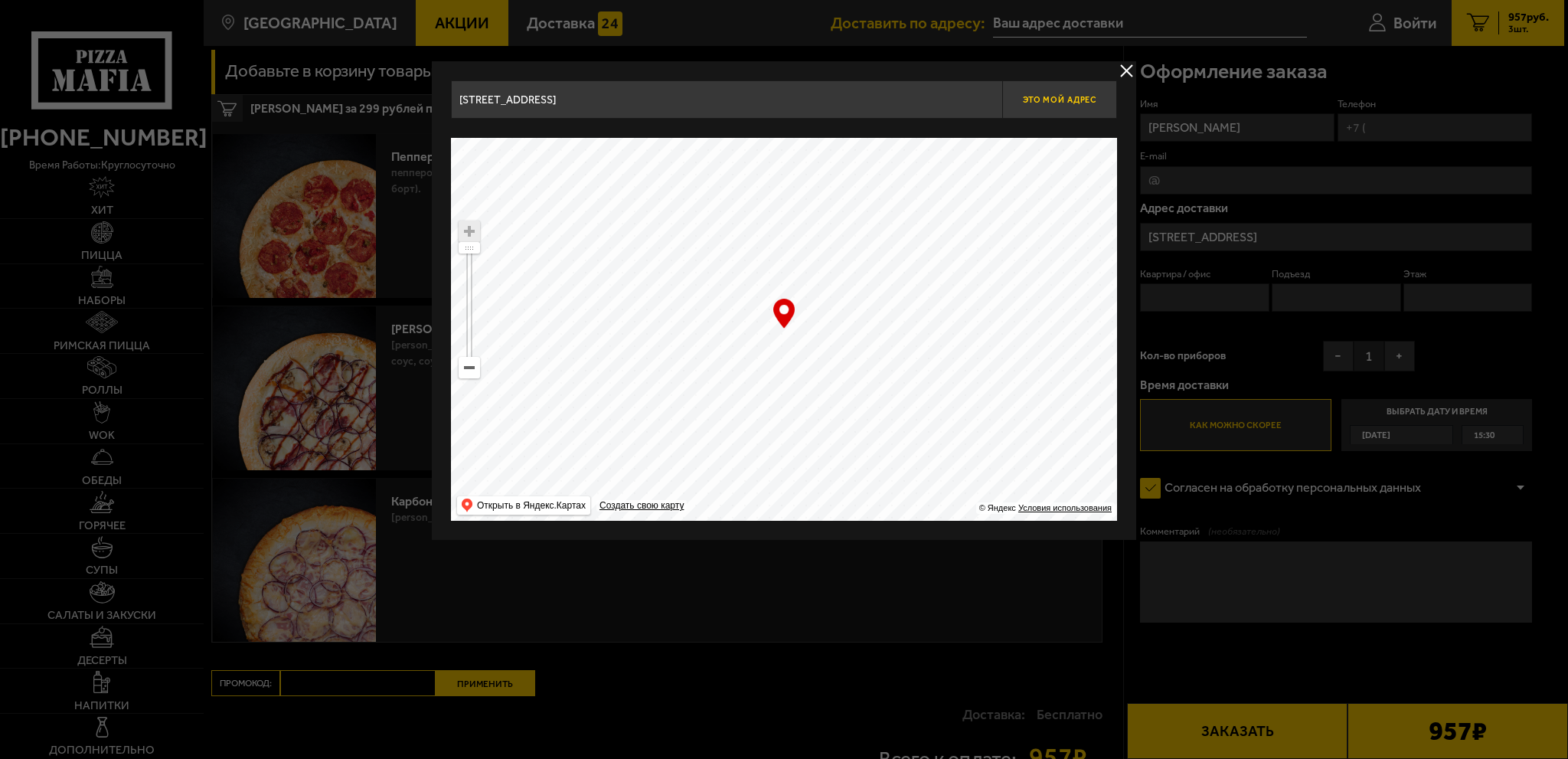
click at [1094, 100] on span "Это мой адрес" at bounding box center [1059, 100] width 73 height 10
type input "[STREET_ADDRESS]"
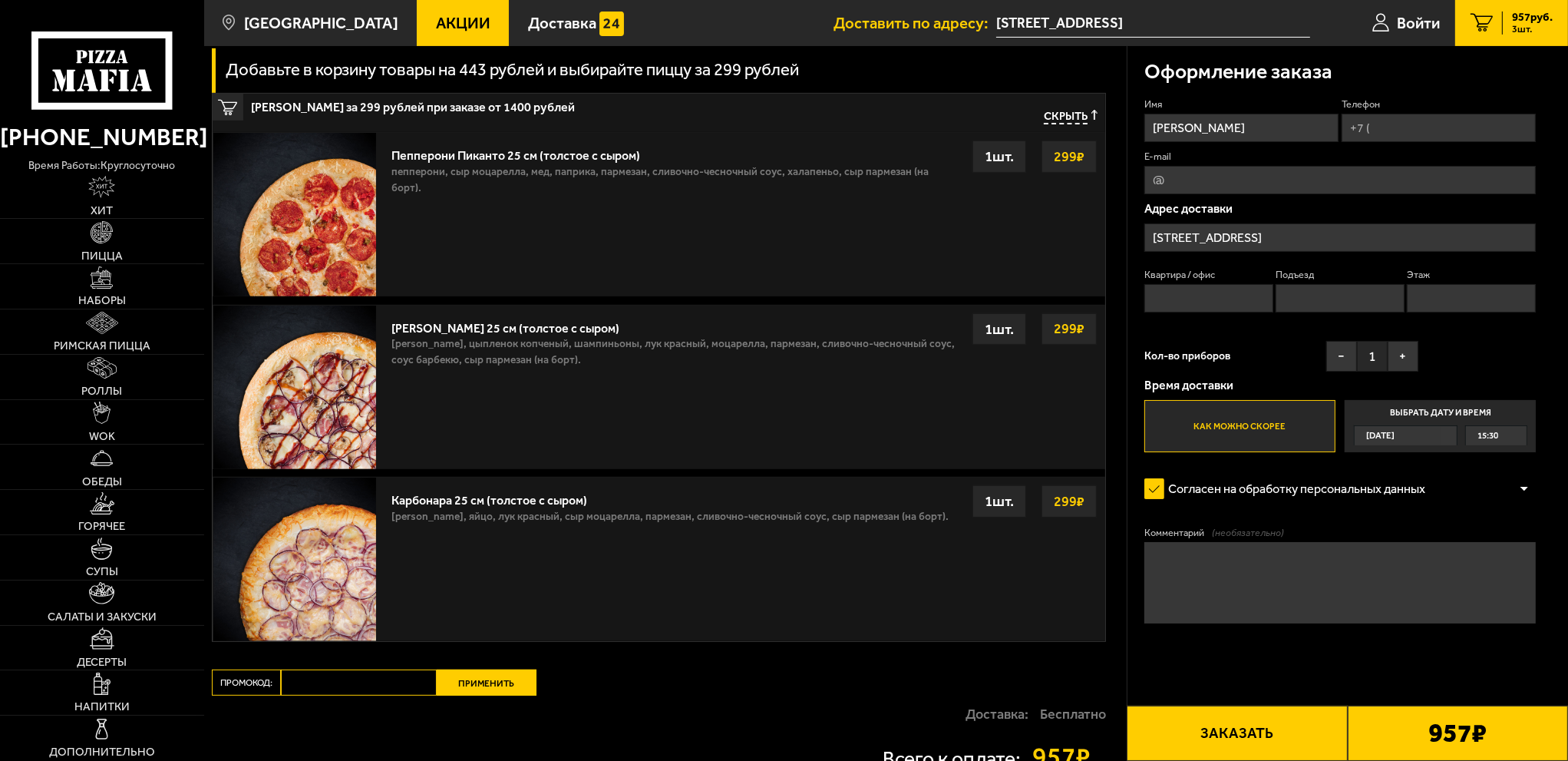
click at [1172, 314] on div "Квартира / офис Подъезд Этаж" at bounding box center [1340, 294] width 392 height 53
click at [1176, 301] on input "Квартира / офис" at bounding box center [1209, 298] width 129 height 28
click at [1407, 135] on input "Телефон" at bounding box center [1438, 128] width 194 height 28
type input "[PHONE_NUMBER]"
click at [1229, 307] on input "Квартира / офис" at bounding box center [1209, 298] width 129 height 28
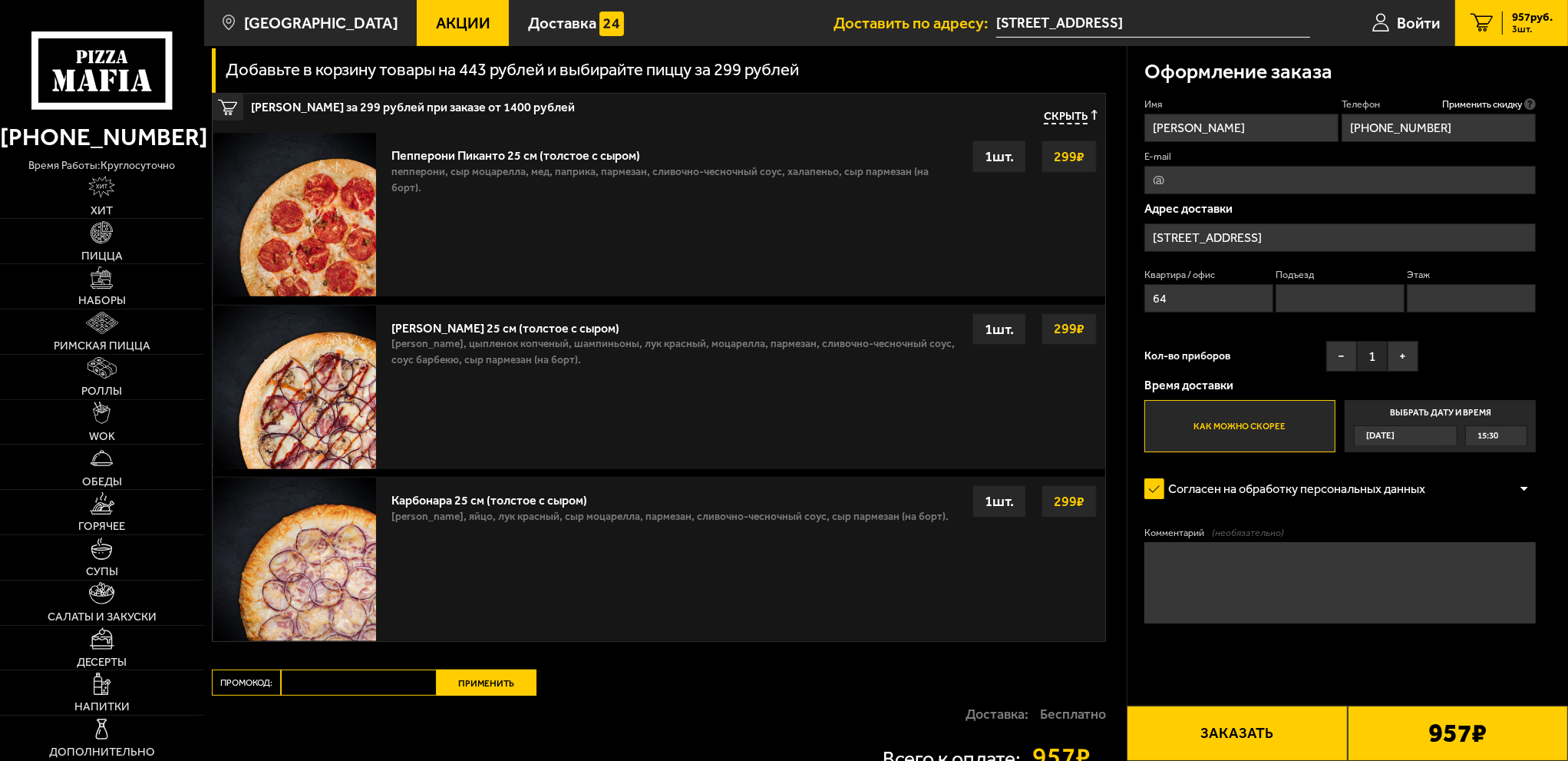
type input "64"
click at [1302, 295] on input "Подъезд" at bounding box center [1339, 298] width 129 height 28
type input "5"
click at [1488, 288] on input "Этаж" at bounding box center [1471, 298] width 129 height 28
type input "2"
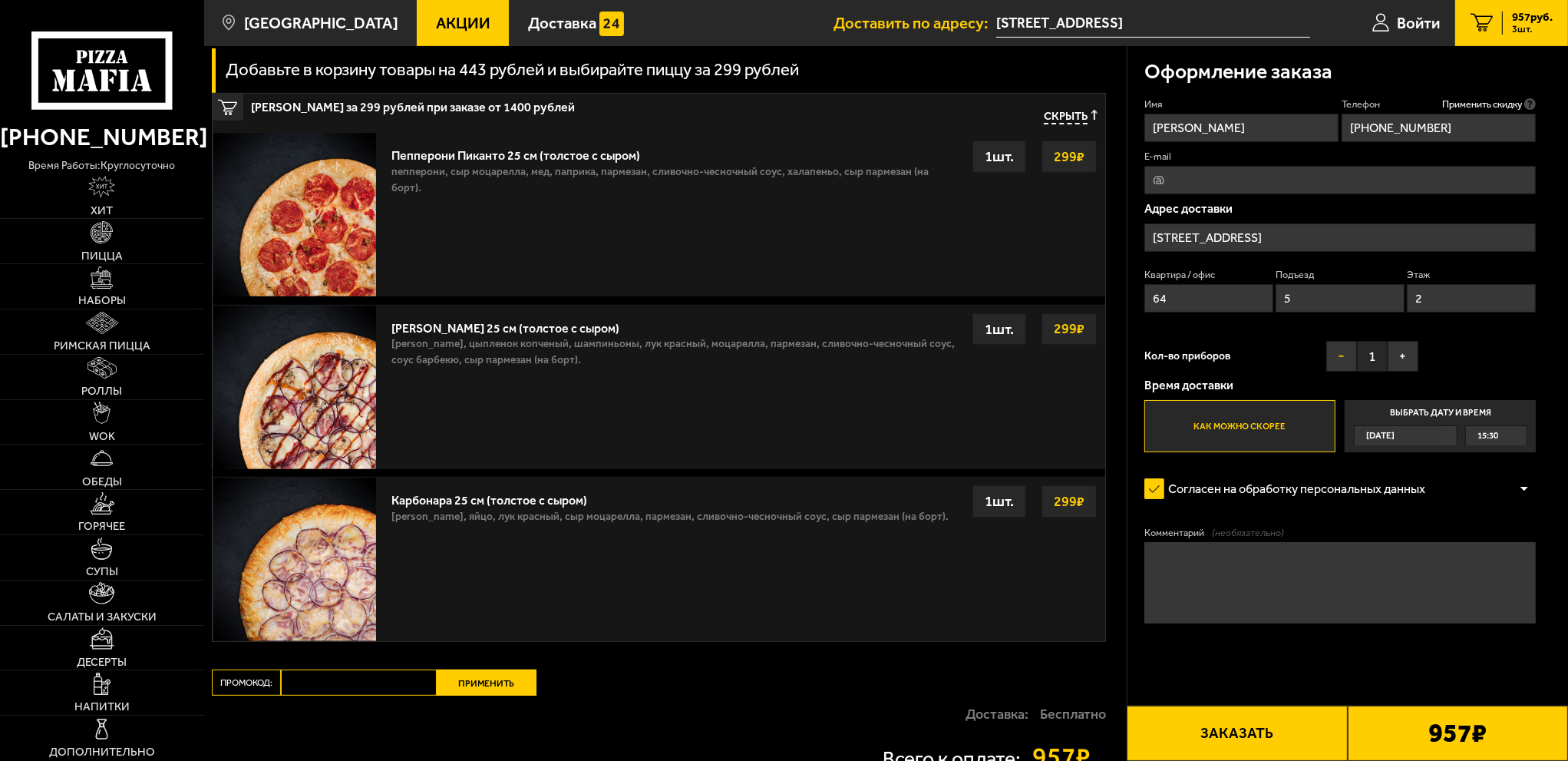
click at [1334, 368] on button "−" at bounding box center [1341, 356] width 31 height 31
click at [1271, 718] on button "Заказать" at bounding box center [1237, 733] width 220 height 55
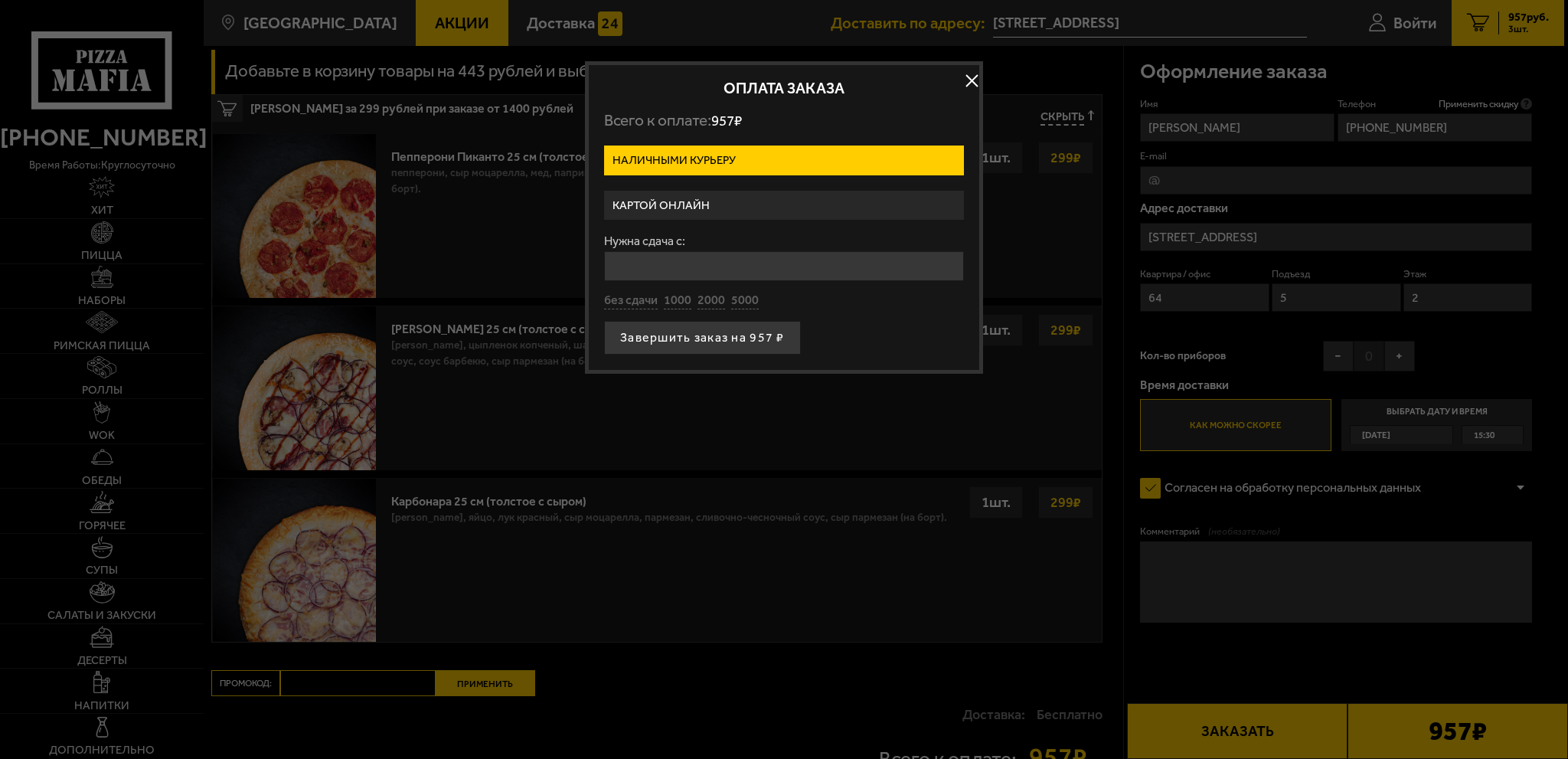
click at [682, 214] on label "Картой онлайн" at bounding box center [784, 206] width 360 height 30
click at [0, 0] on input "Картой онлайн" at bounding box center [0, 0] width 0 height 0
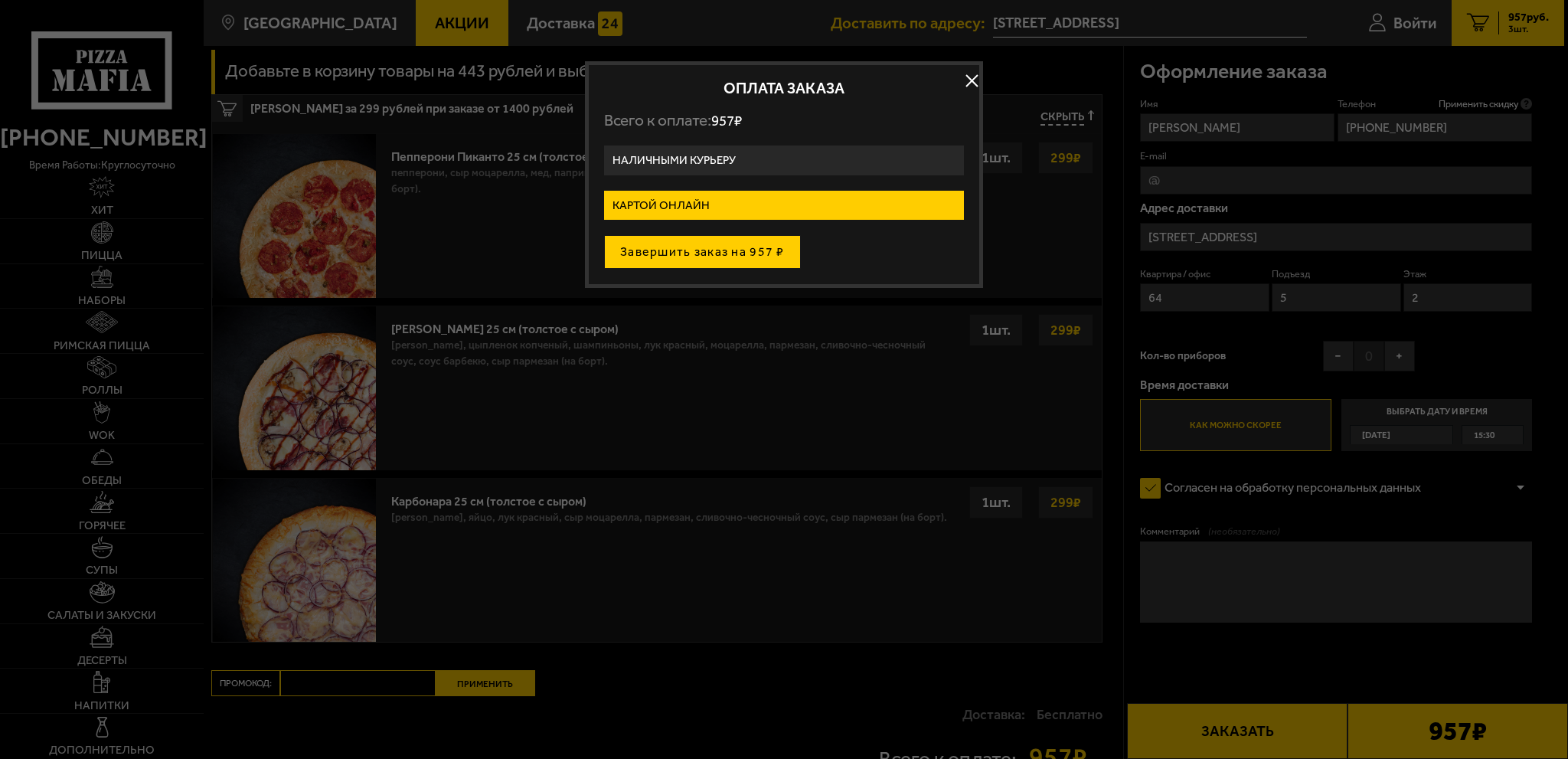
click at [682, 240] on button "Завершить заказ на 957 ₽" at bounding box center [702, 251] width 196 height 33
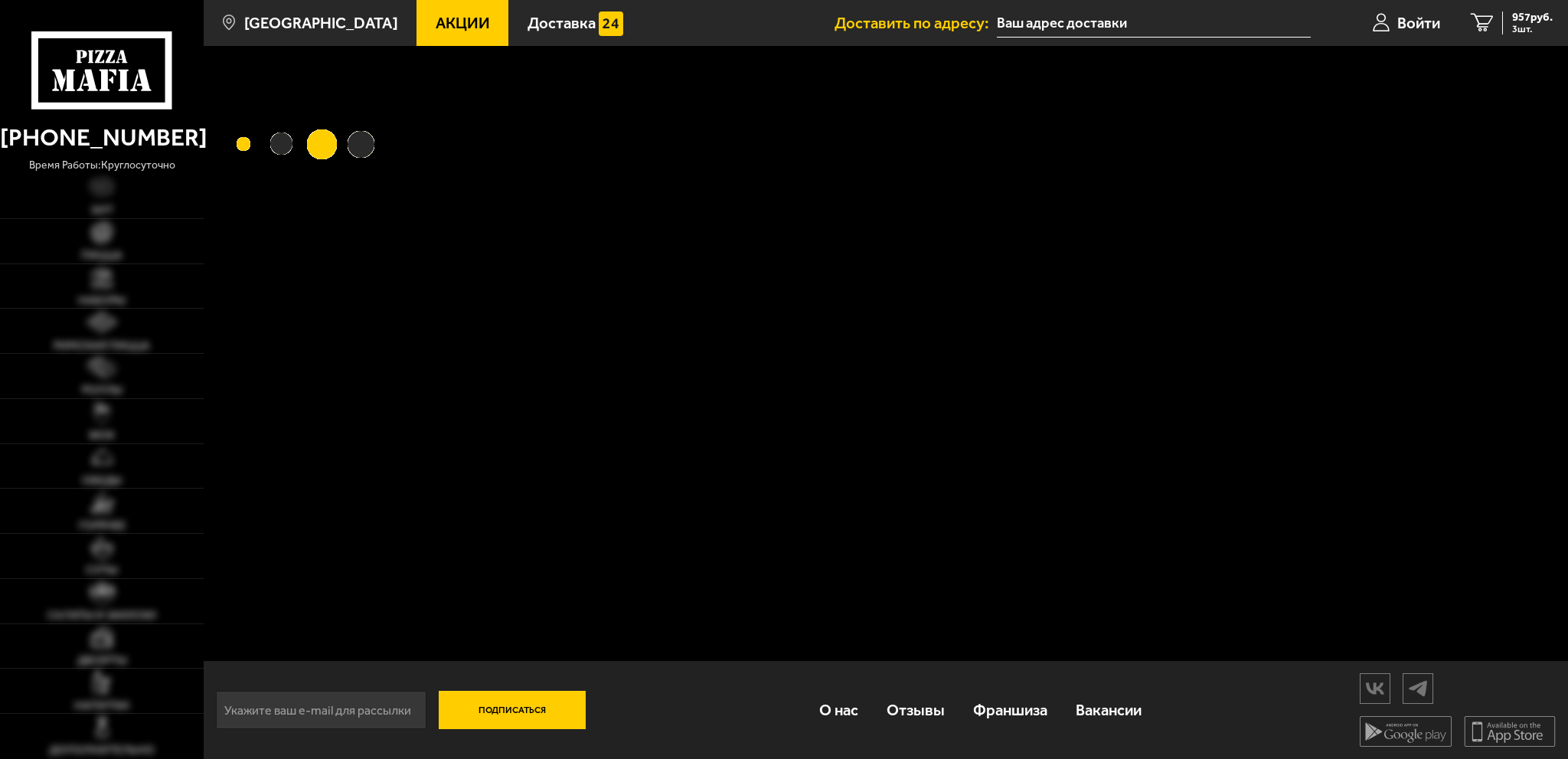
type input "[STREET_ADDRESS]"
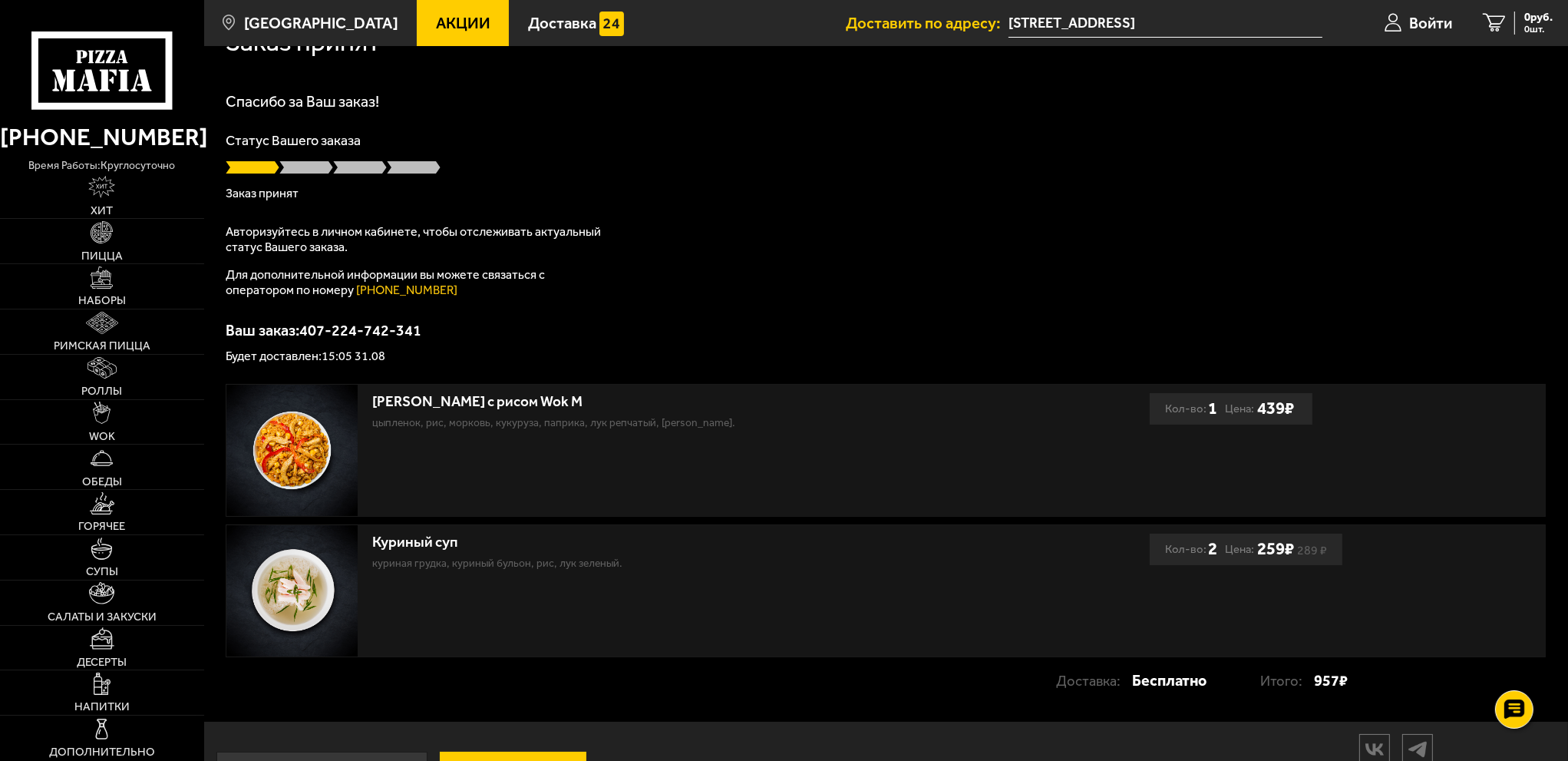
scroll to position [77, 0]
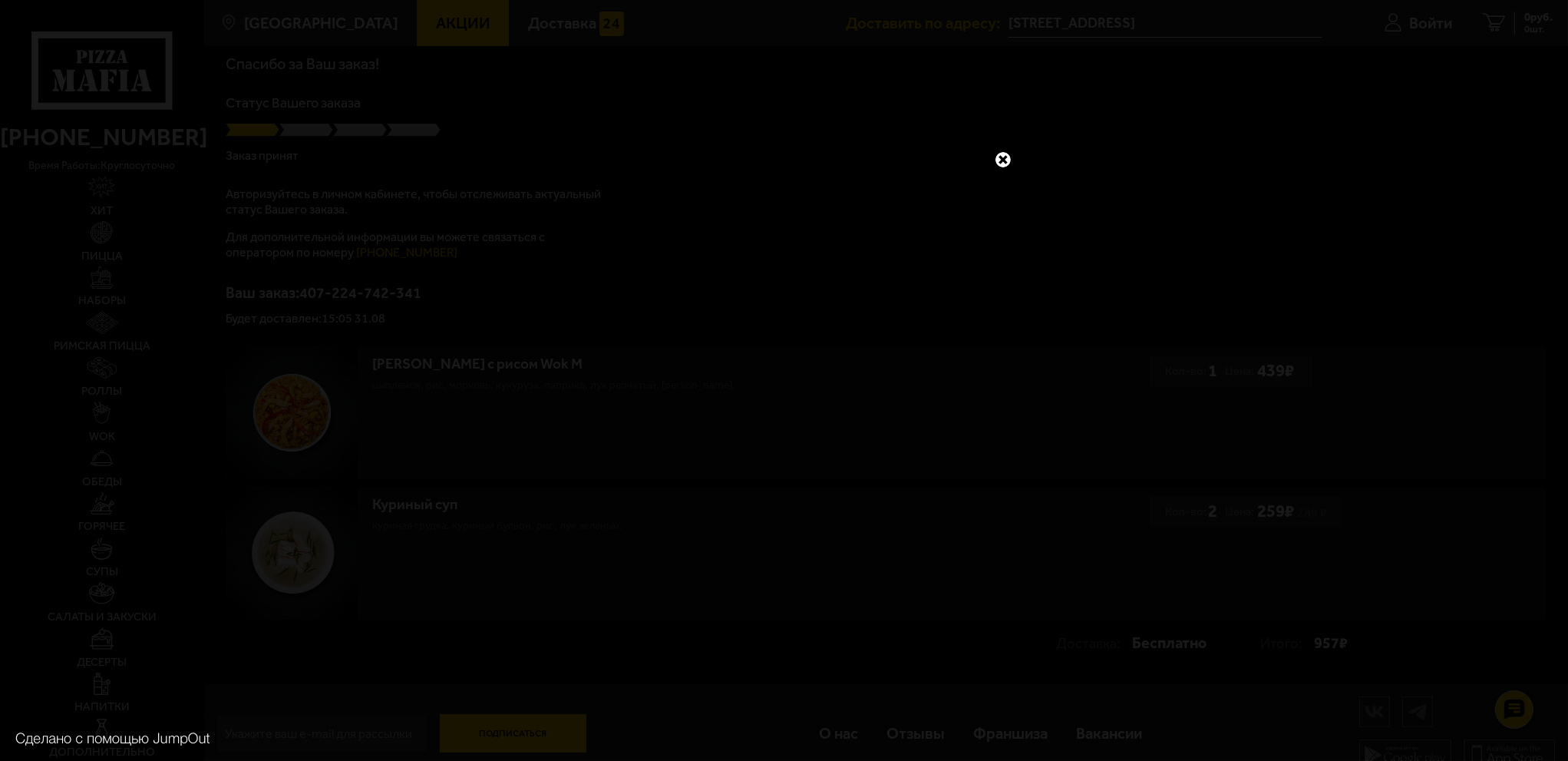
click at [1005, 159] on link at bounding box center [1003, 159] width 20 height 20
